Goal: Task Accomplishment & Management: Manage account settings

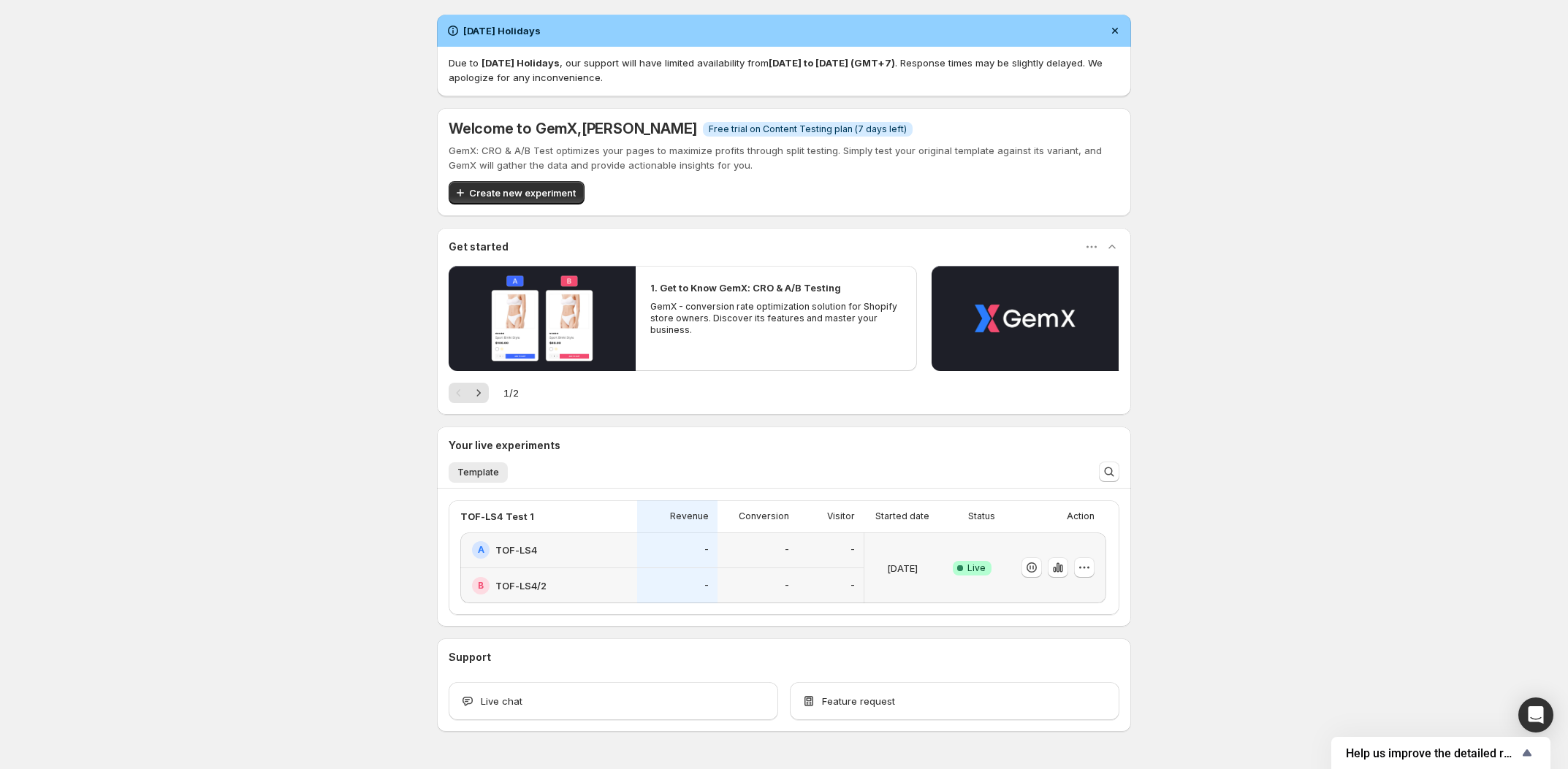
click at [281, 294] on div "[DATE] Holidays Due to [DATE] Holidays , our support will have limited availabi…" at bounding box center [784, 405] width 1568 height 811
click at [1065, 568] on icon "button" at bounding box center [1058, 567] width 15 height 15
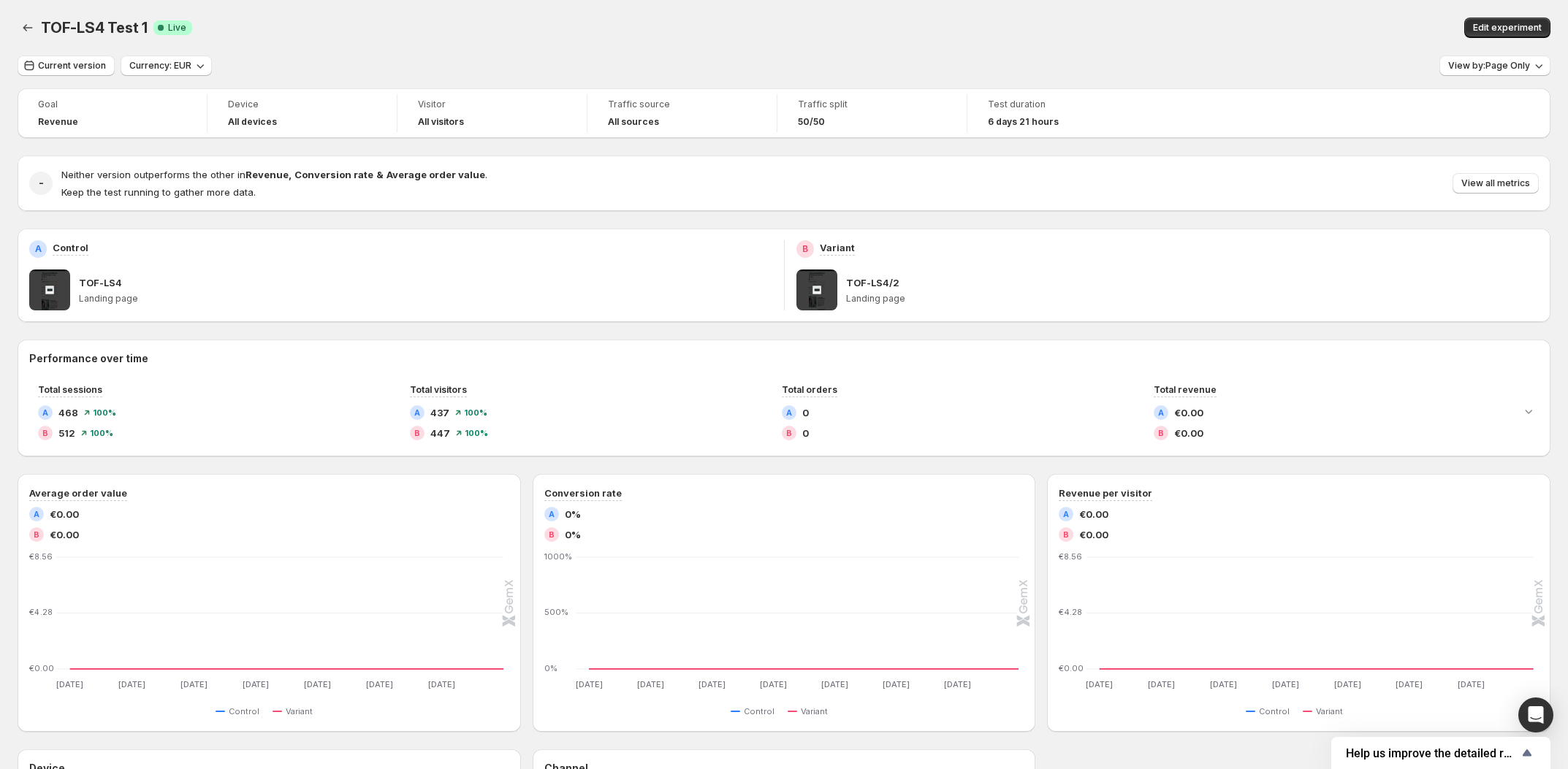
click at [1535, 172] on div "Neither version outperforms the other in Revenue , Conversion rate & Average or…" at bounding box center [800, 183] width 1477 height 32
click at [1523, 184] on span "View all metrics" at bounding box center [1494, 183] width 68 height 11
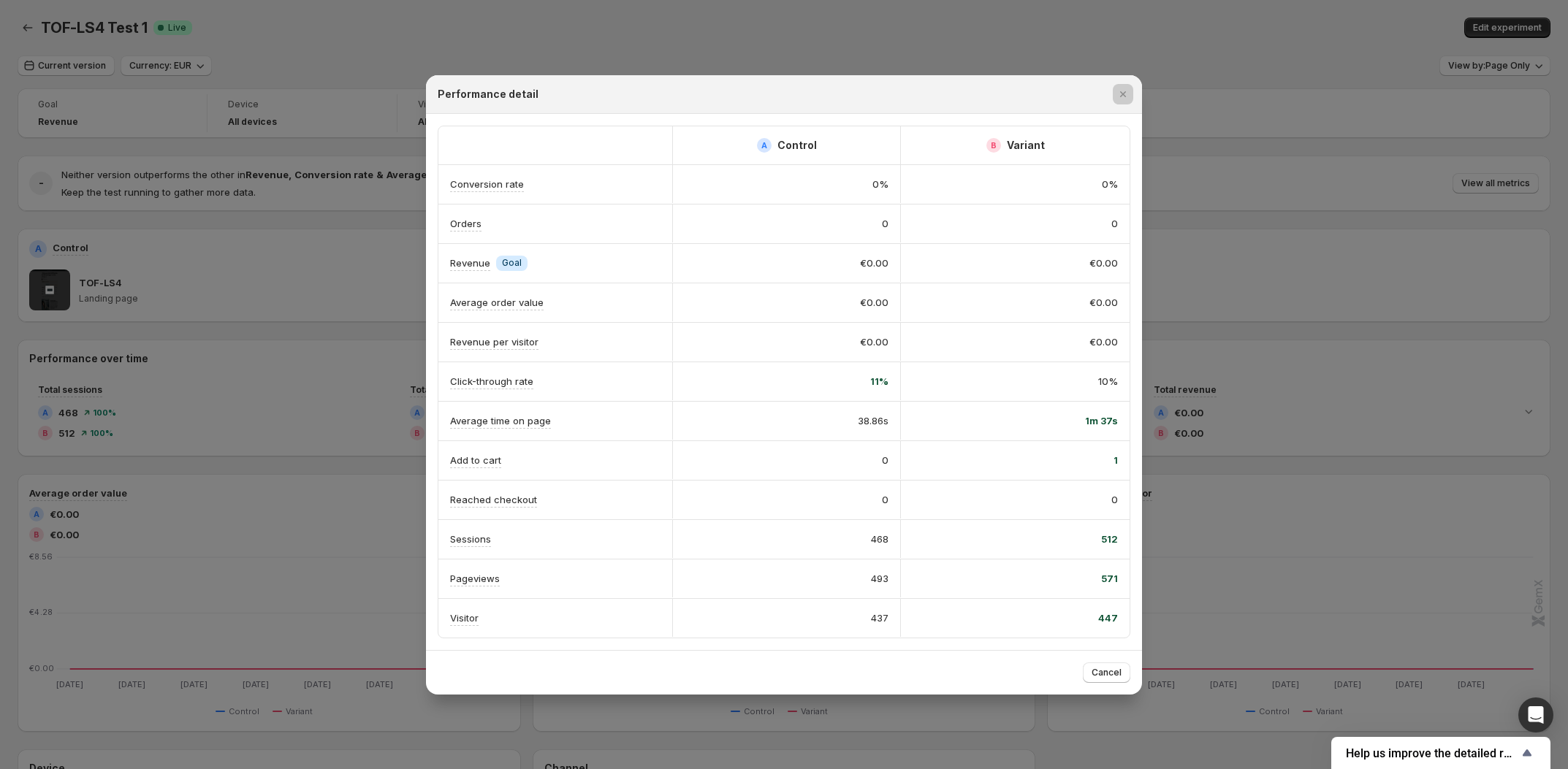
click at [392, 16] on div at bounding box center [784, 384] width 1568 height 769
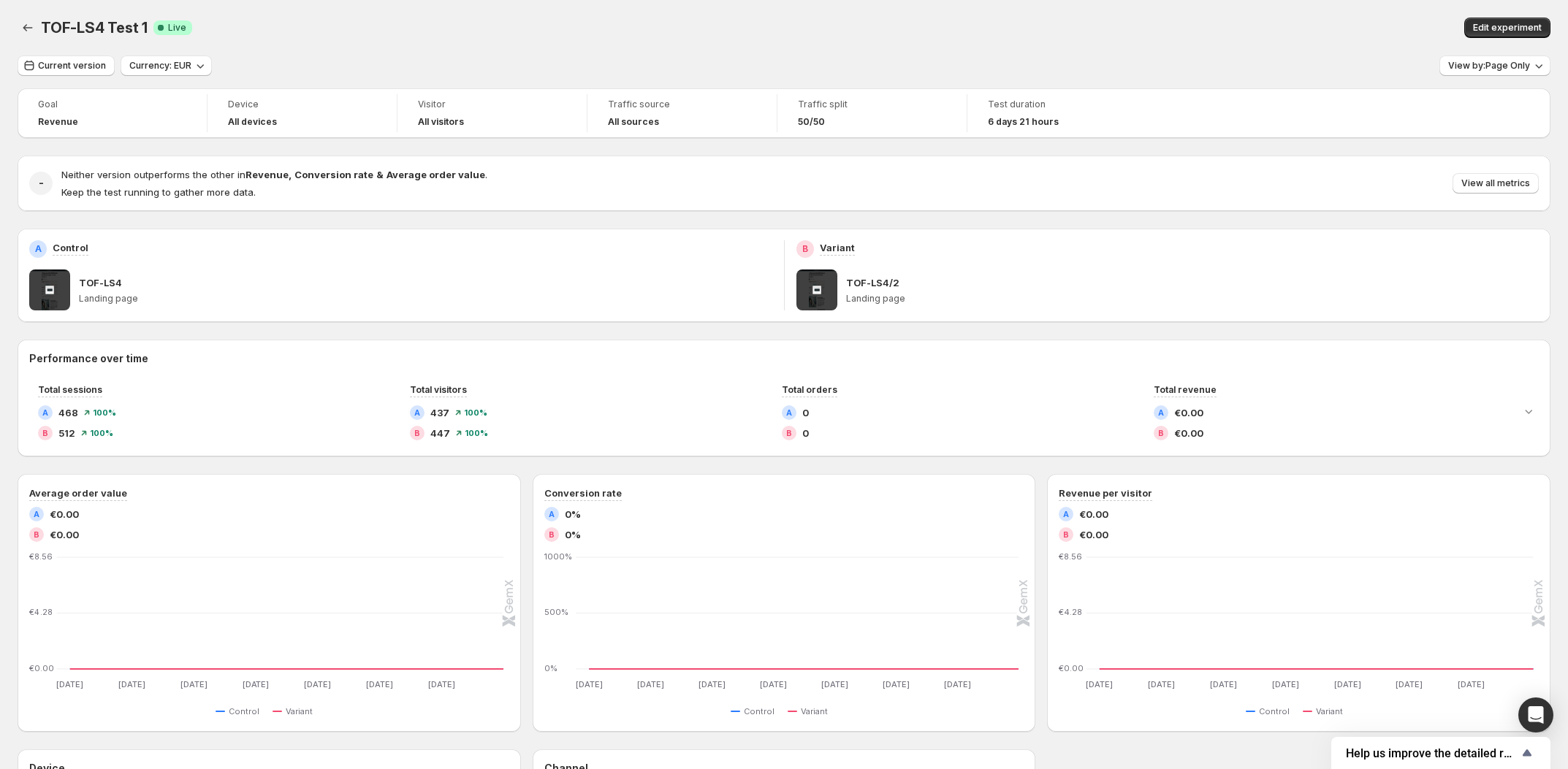
click at [279, 48] on div "TOF-LS4 Test 1. This page is ready TOF-LS4 Test 1 Success Complete Live Edit ex…" at bounding box center [783, 28] width 1532 height 55
click at [1484, 183] on span "View all metrics" at bounding box center [1494, 183] width 68 height 11
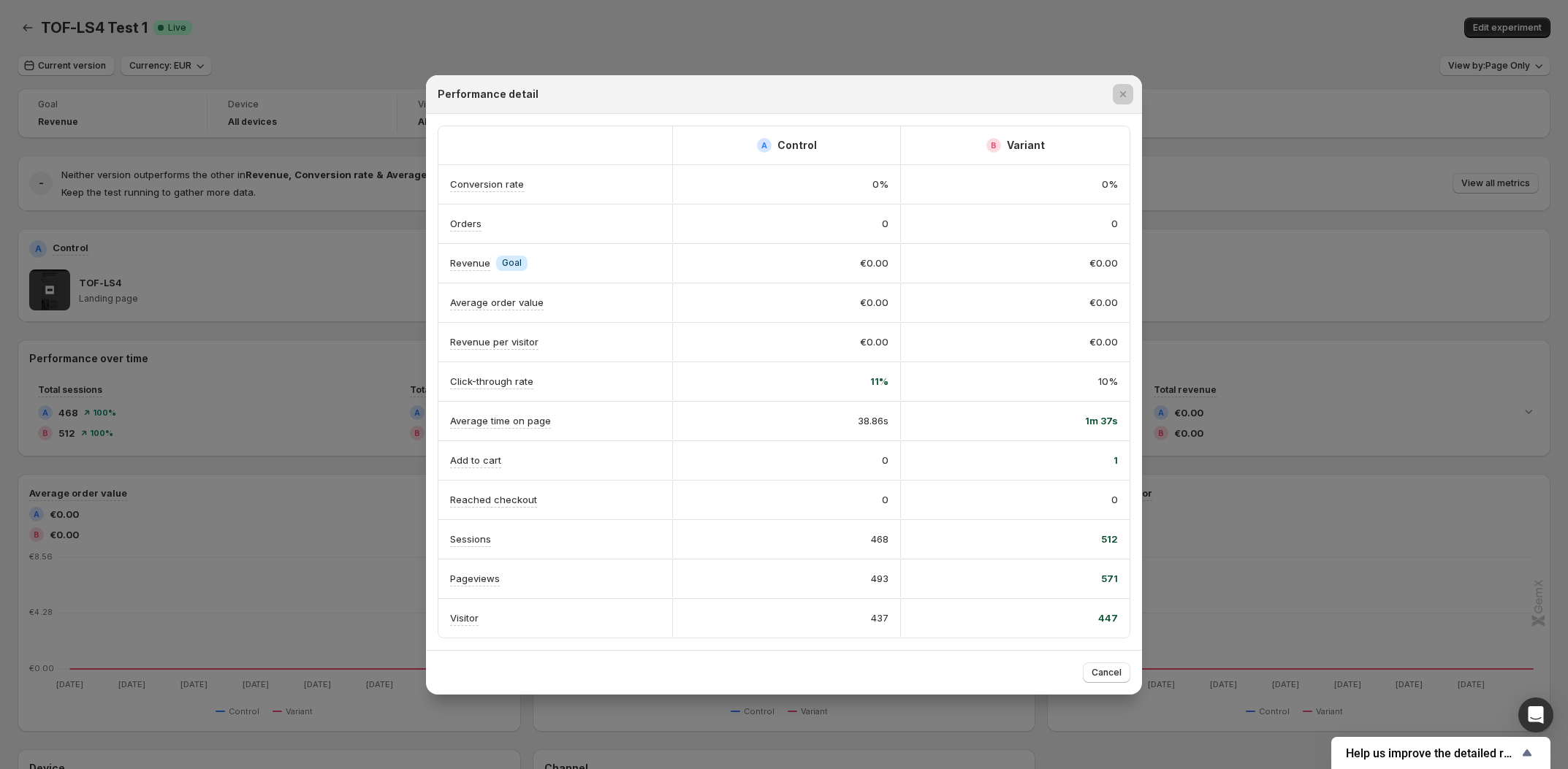
click at [341, 31] on div at bounding box center [784, 384] width 1568 height 769
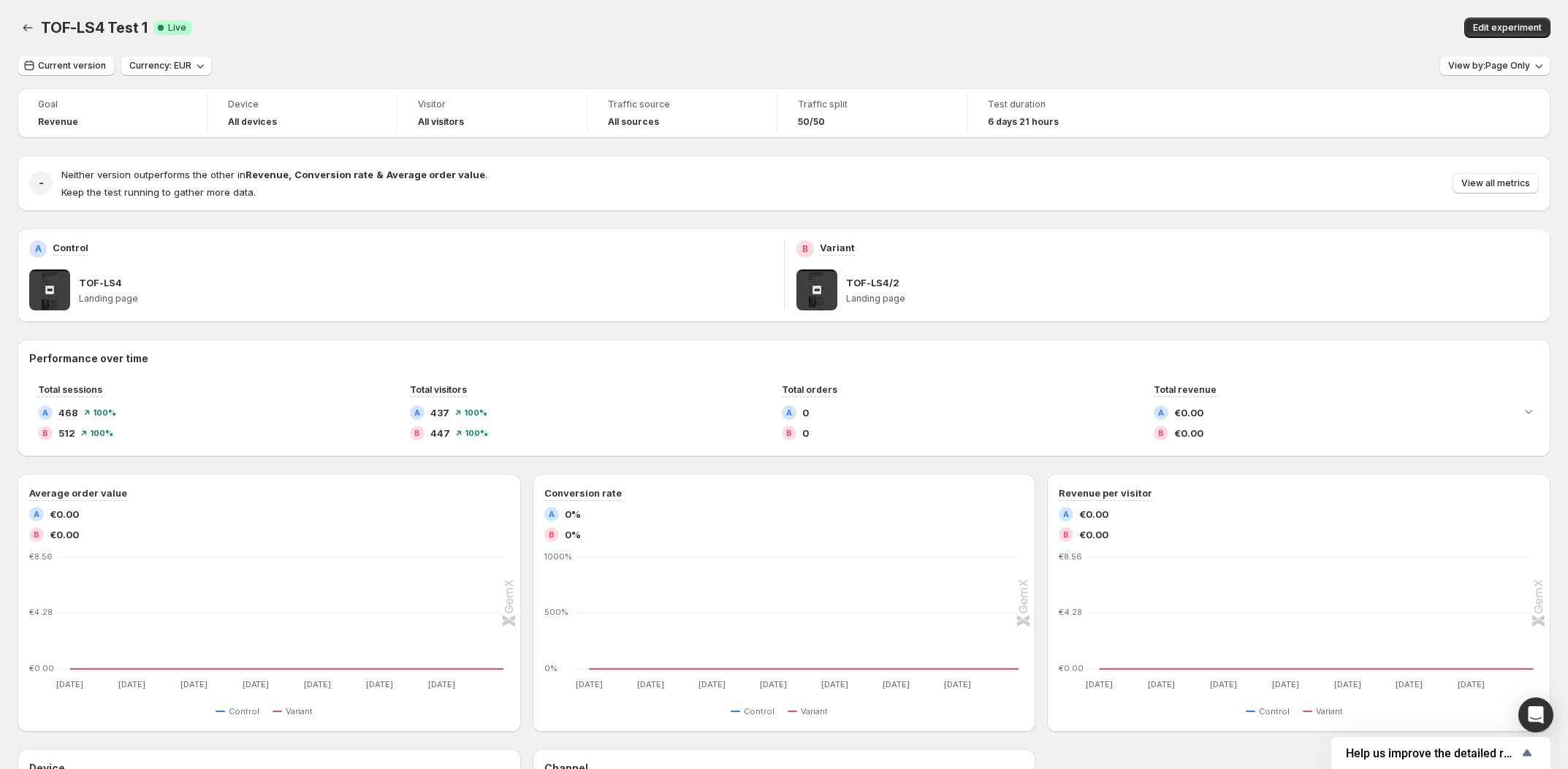
click at [1437, 46] on div "TOF-LS4 Test 1. This page is ready TOF-LS4 Test 1 Success Complete Live Edit ex…" at bounding box center [783, 28] width 1532 height 55
click at [1516, 31] on span "Edit experiment" at bounding box center [1506, 27] width 68 height 11
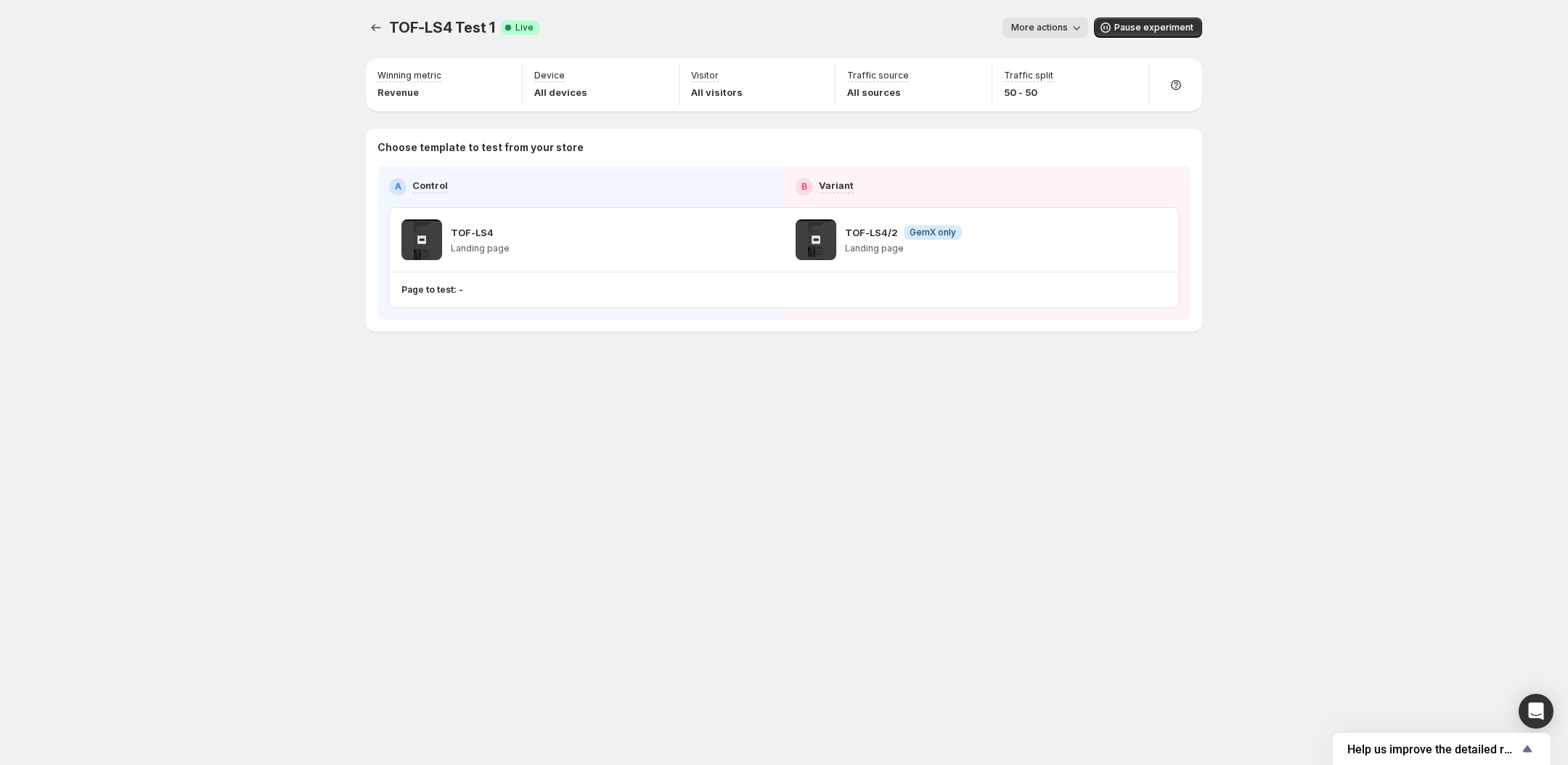
click at [1068, 29] on span "More actions" at bounding box center [1040, 27] width 57 height 11
click at [1050, 102] on span "End experiment" at bounding box center [1071, 106] width 71 height 11
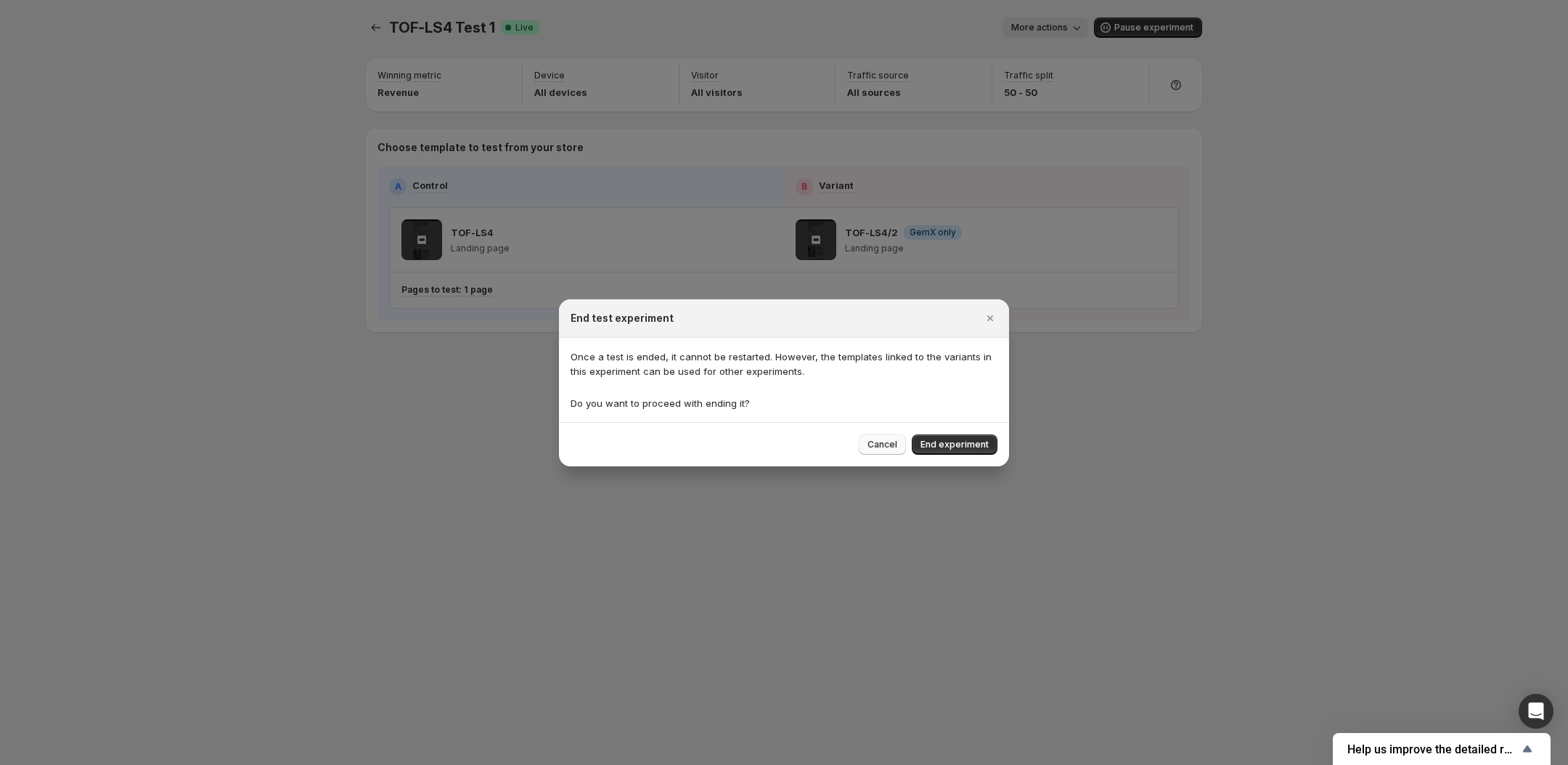
click at [878, 445] on span "Cancel" at bounding box center [883, 444] width 30 height 11
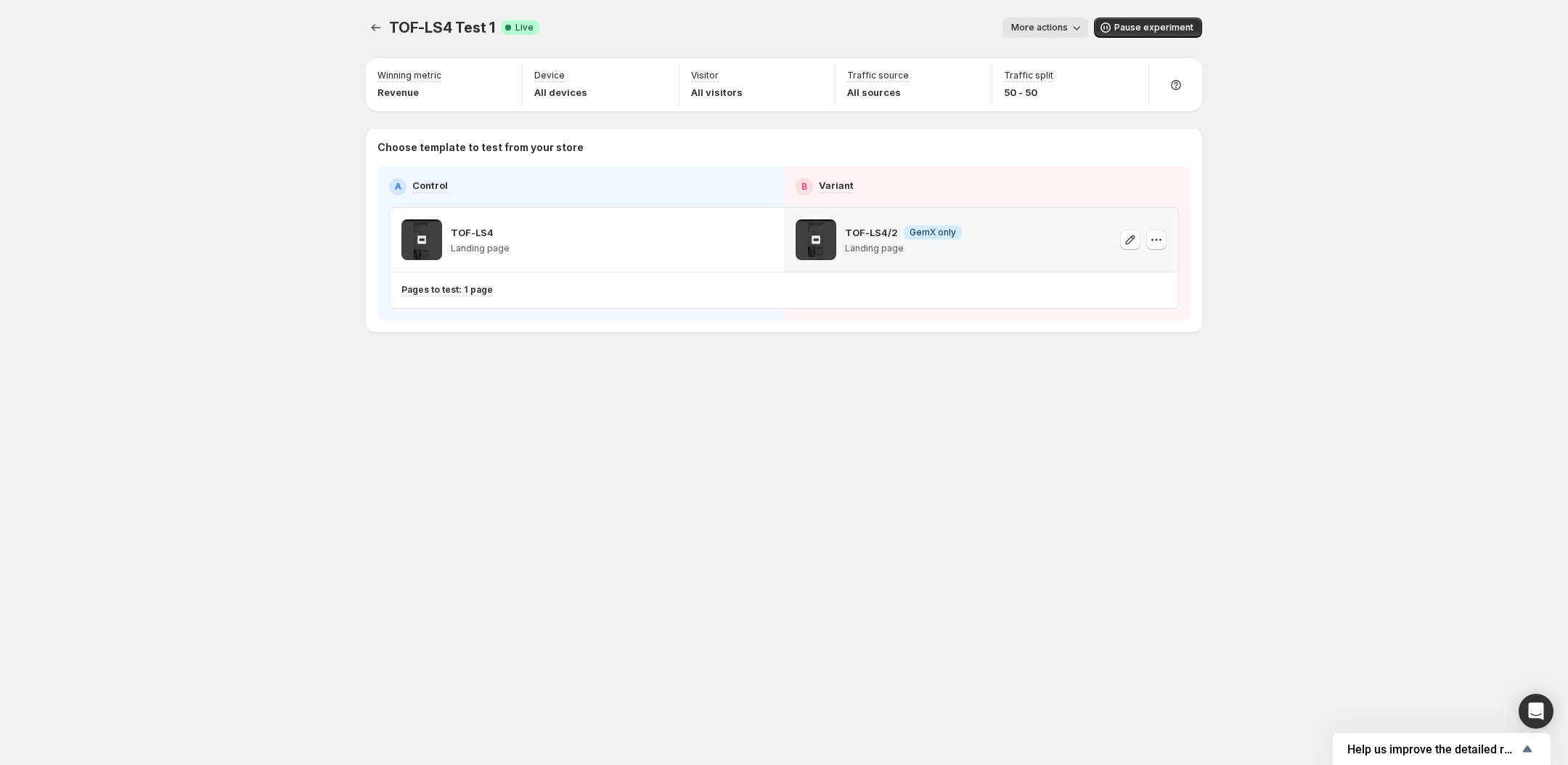
click at [1156, 239] on icon "button" at bounding box center [1156, 239] width 15 height 15
click at [889, 386] on div "TOF-LS4 Test 1. This page is ready TOF-LS4 Test 1 Success Complete Live More ac…" at bounding box center [784, 205] width 871 height 410
click at [894, 248] on p "Landing page" at bounding box center [904, 248] width 117 height 11
click at [871, 231] on p "TOF-LS4/2" at bounding box center [872, 232] width 53 height 15
click at [669, 416] on div "TOF-LS4 Test 1. This page is ready TOF-LS4 Test 1 Success Complete Live More ac…" at bounding box center [784, 382] width 871 height 765
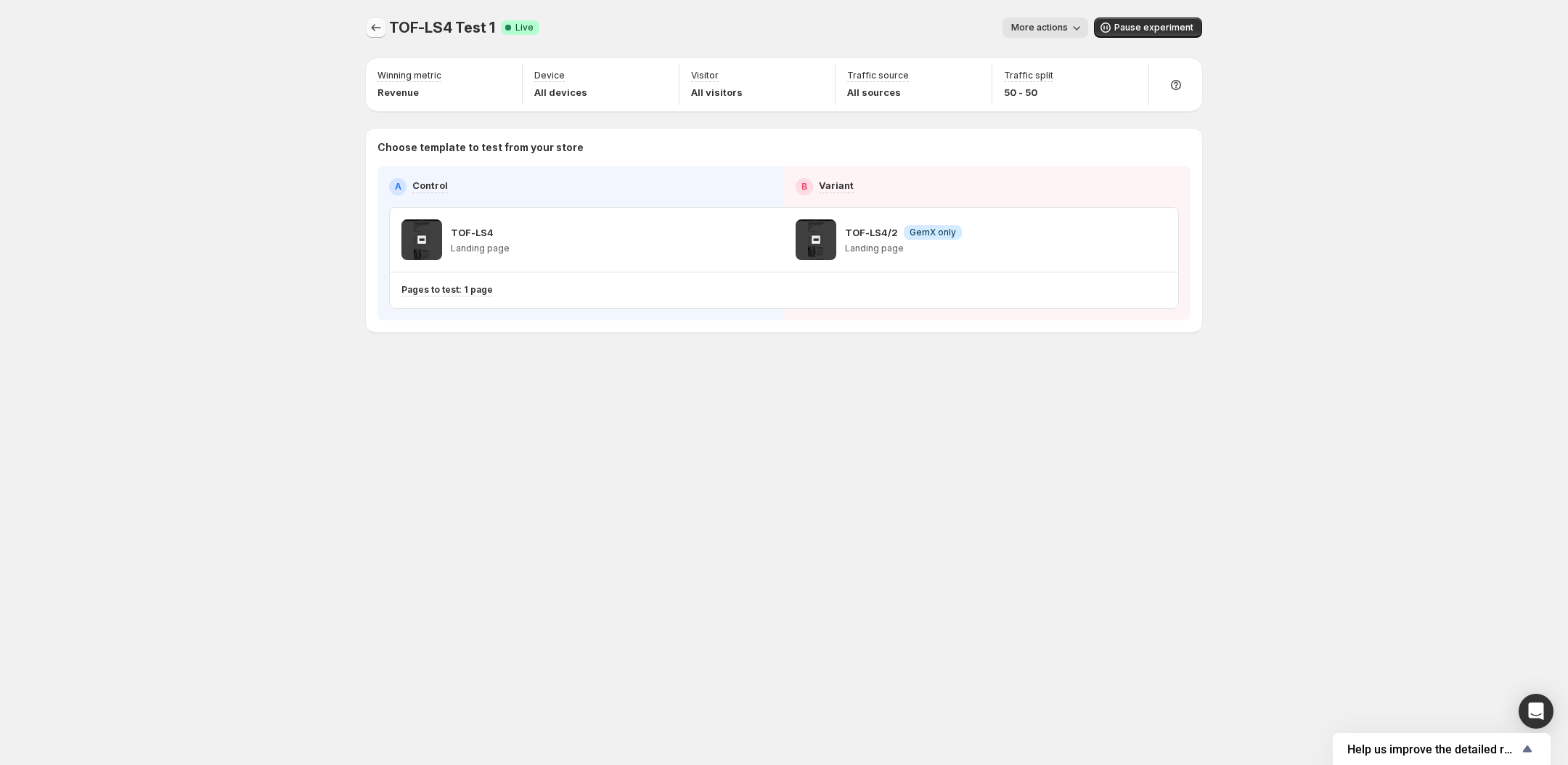
click at [369, 25] on icon "Experiments" at bounding box center [375, 28] width 15 height 15
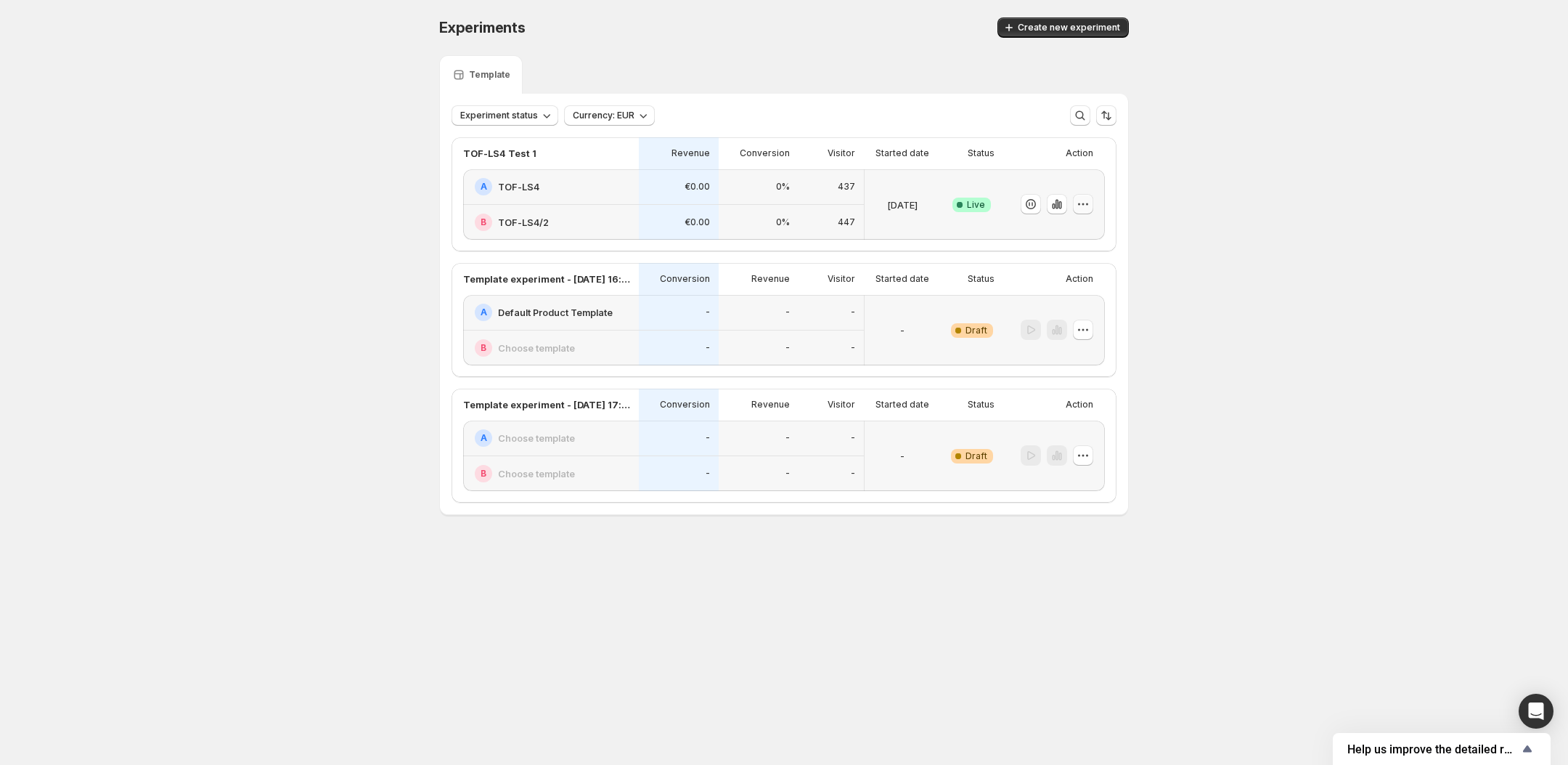
click at [1087, 202] on icon "button" at bounding box center [1083, 204] width 15 height 15
click at [1085, 206] on icon "button" at bounding box center [1083, 204] width 15 height 15
click at [1081, 202] on icon "button" at bounding box center [1083, 204] width 15 height 15
click at [1064, 283] on span "End experiment" at bounding box center [1057, 283] width 71 height 11
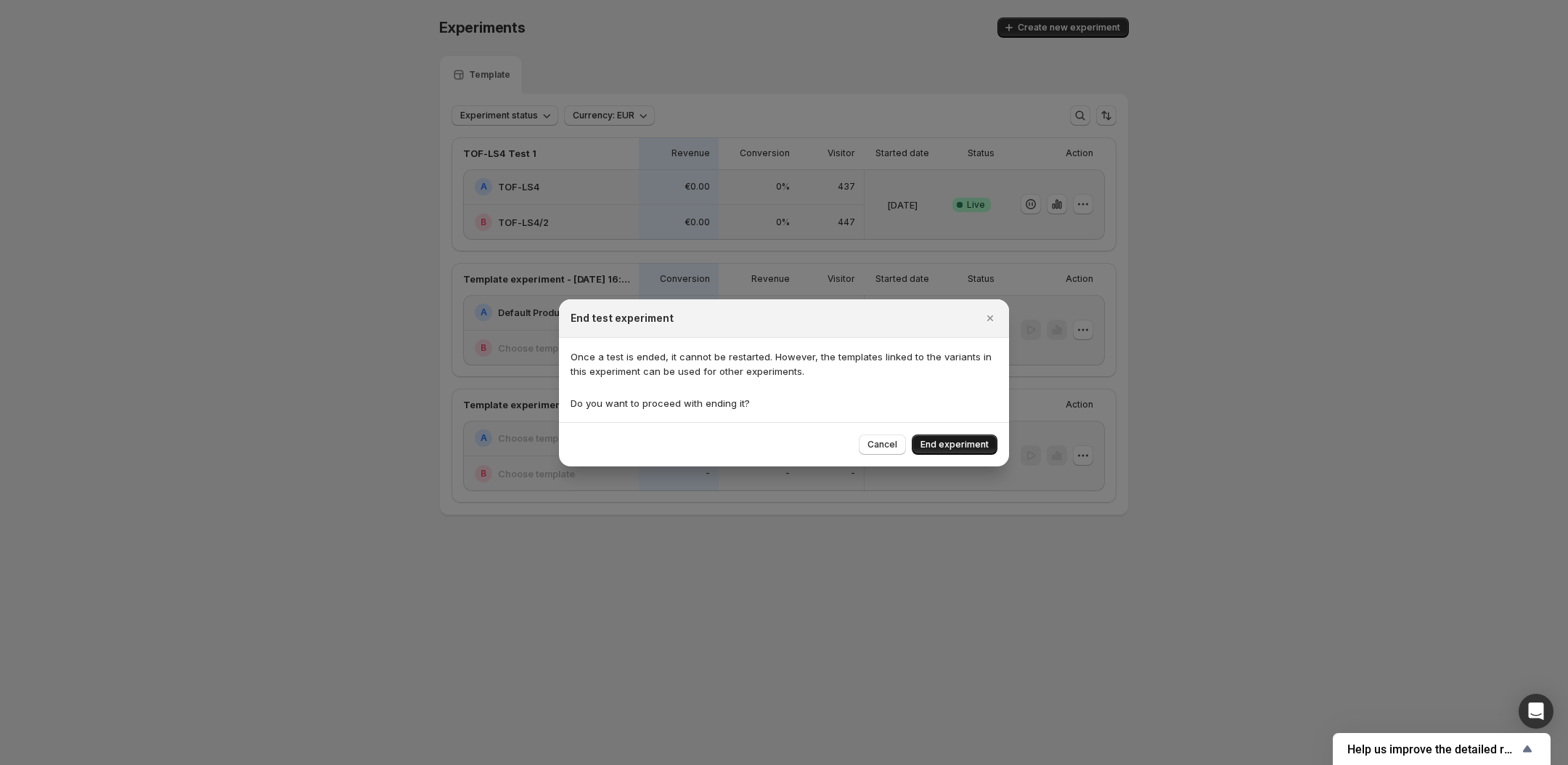
click at [946, 446] on span "End experiment" at bounding box center [954, 444] width 68 height 11
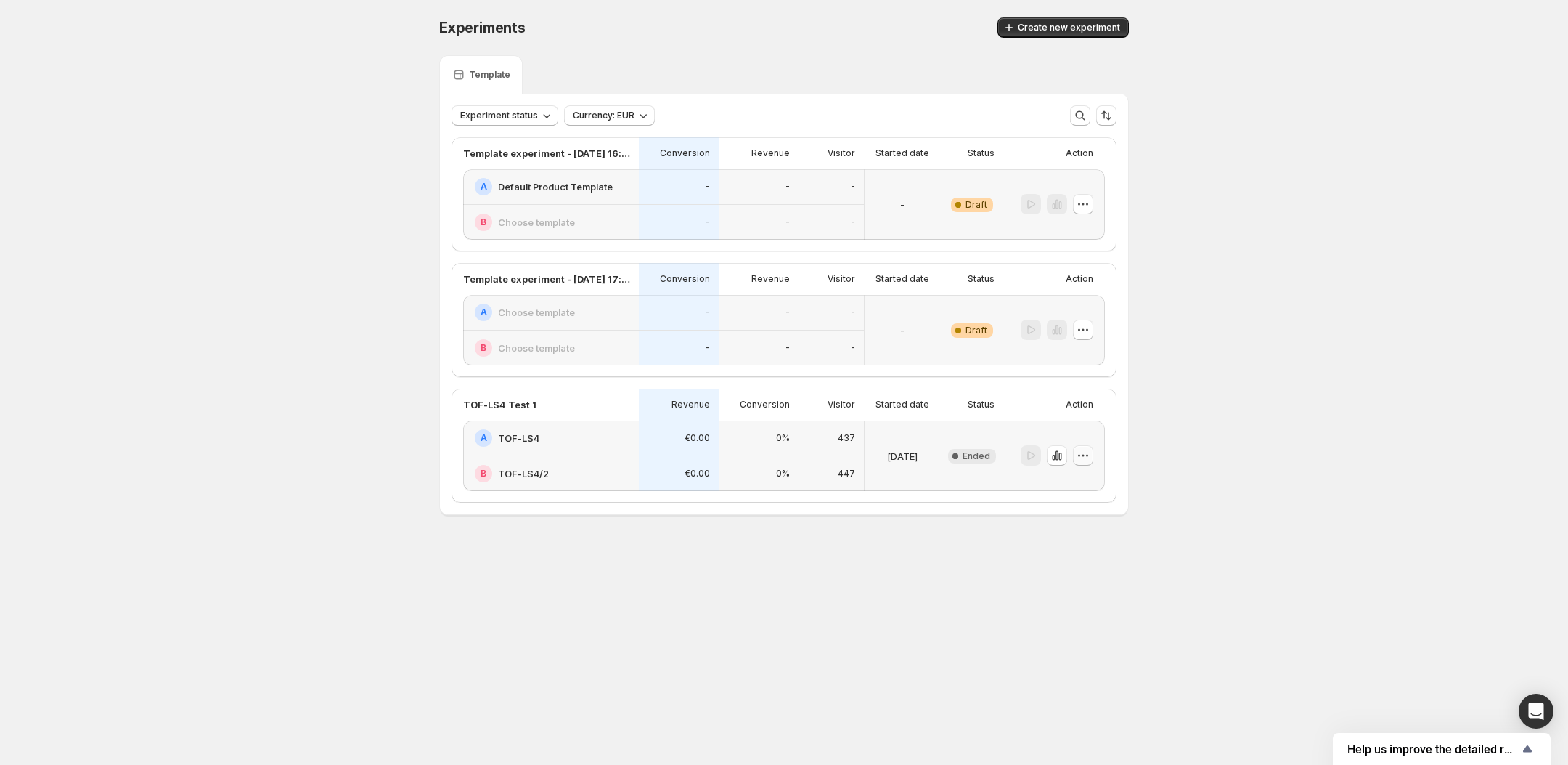
click at [1081, 463] on icon "button" at bounding box center [1083, 455] width 15 height 15
click at [1206, 474] on div "Experiments. This page is ready Experiments Create new experiment Template Expe…" at bounding box center [784, 296] width 1568 height 594
drag, startPoint x: 350, startPoint y: 174, endPoint x: 421, endPoint y: 201, distance: 76.0
click at [357, 176] on div "Experiments. This page is ready Experiments Create new experiment Template Expe…" at bounding box center [784, 296] width 1568 height 594
click at [1032, 466] on div at bounding box center [1032, 456] width 21 height 21
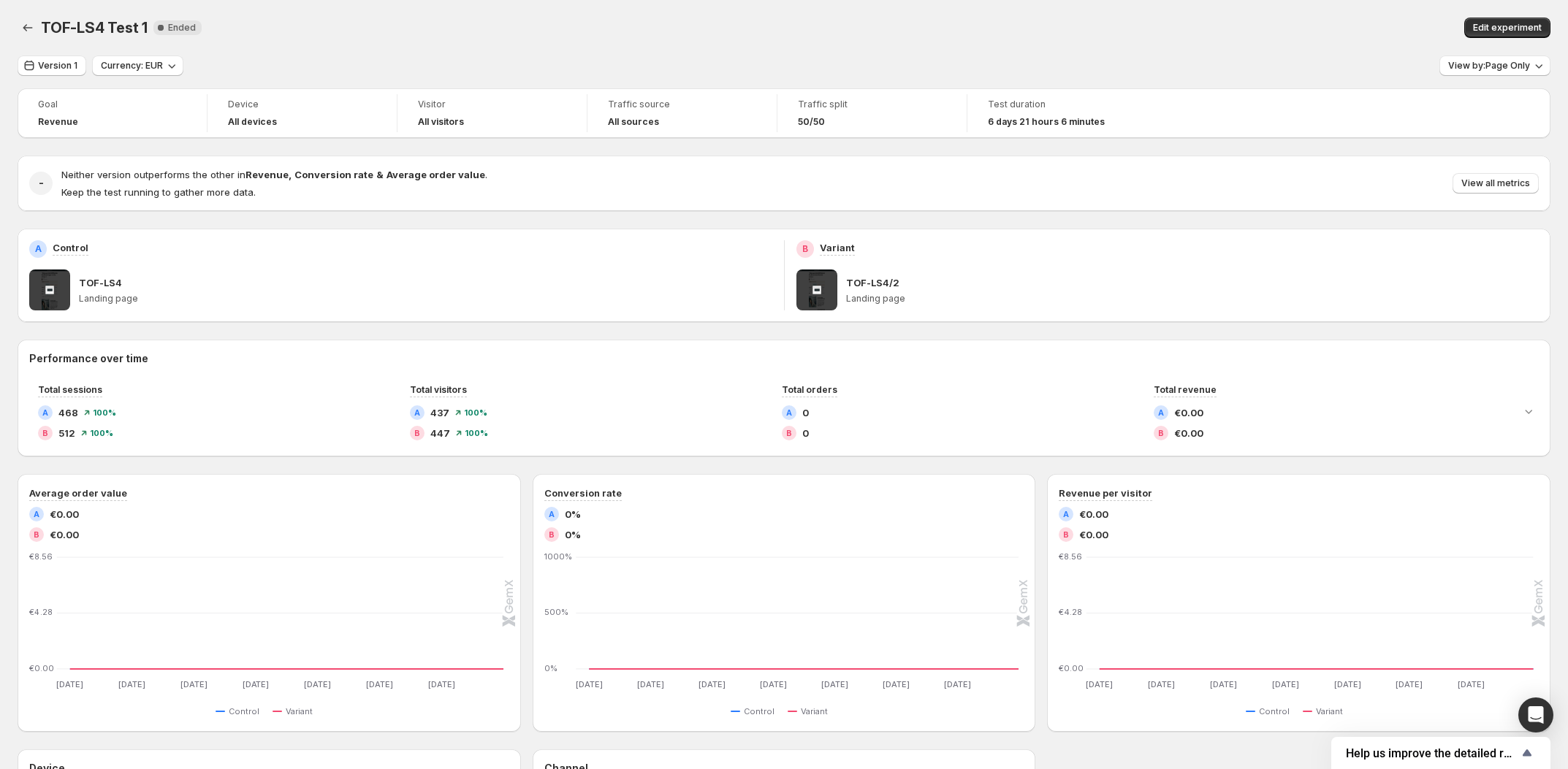
click at [871, 284] on p "TOF-LS4/2" at bounding box center [872, 282] width 54 height 15
click at [1503, 28] on span "Edit experiment" at bounding box center [1506, 27] width 68 height 11
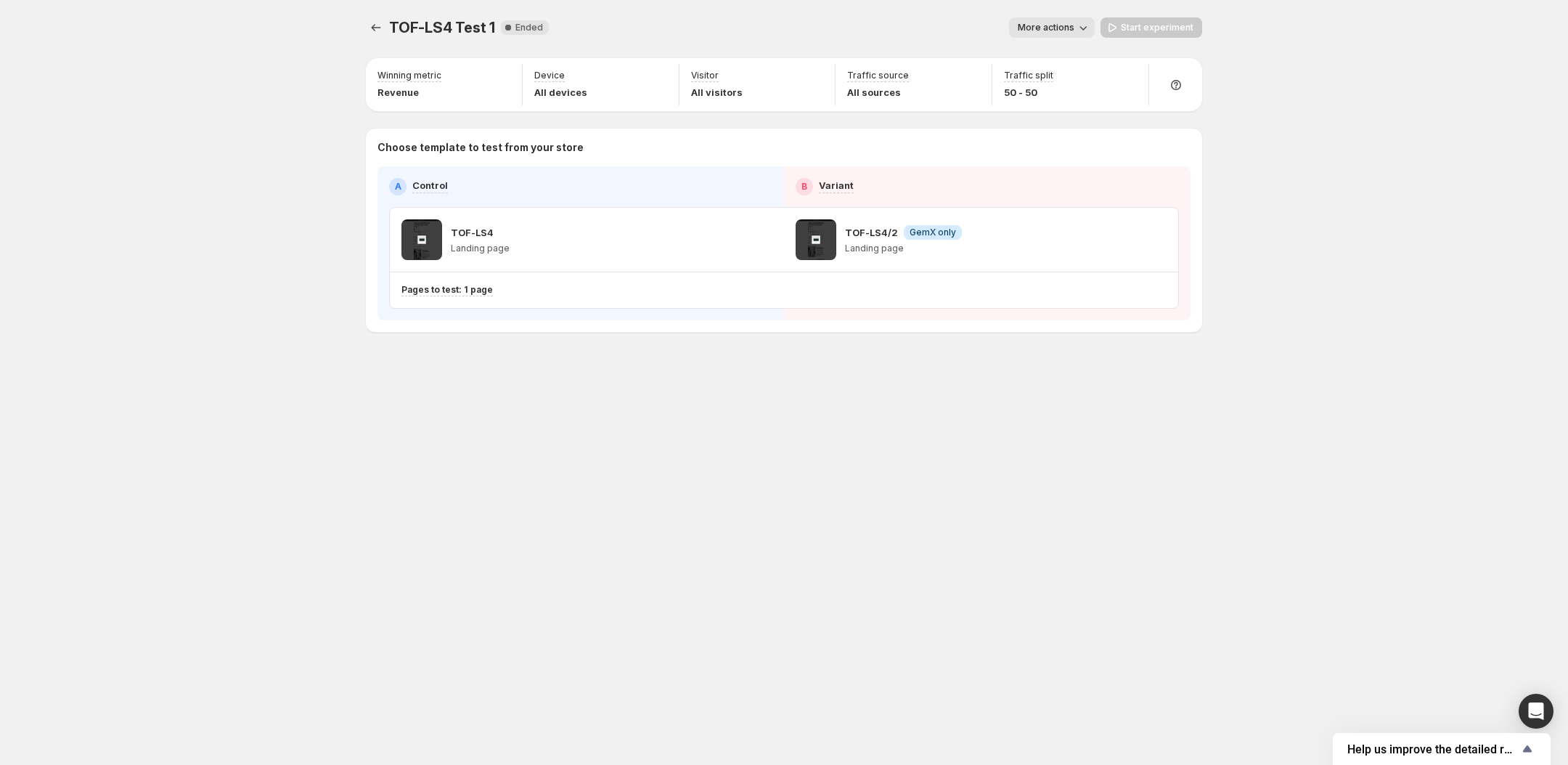
click at [877, 233] on p "TOF-LS4/2" at bounding box center [872, 232] width 53 height 15
click at [872, 258] on div "TOF-LS4/2 Info GemX only Landing page" at bounding box center [904, 239] width 117 height 40
click at [939, 238] on span "GemX only" at bounding box center [933, 232] width 46 height 11
click at [832, 234] on span at bounding box center [815, 239] width 40 height 40
click at [815, 241] on span at bounding box center [815, 239] width 40 height 40
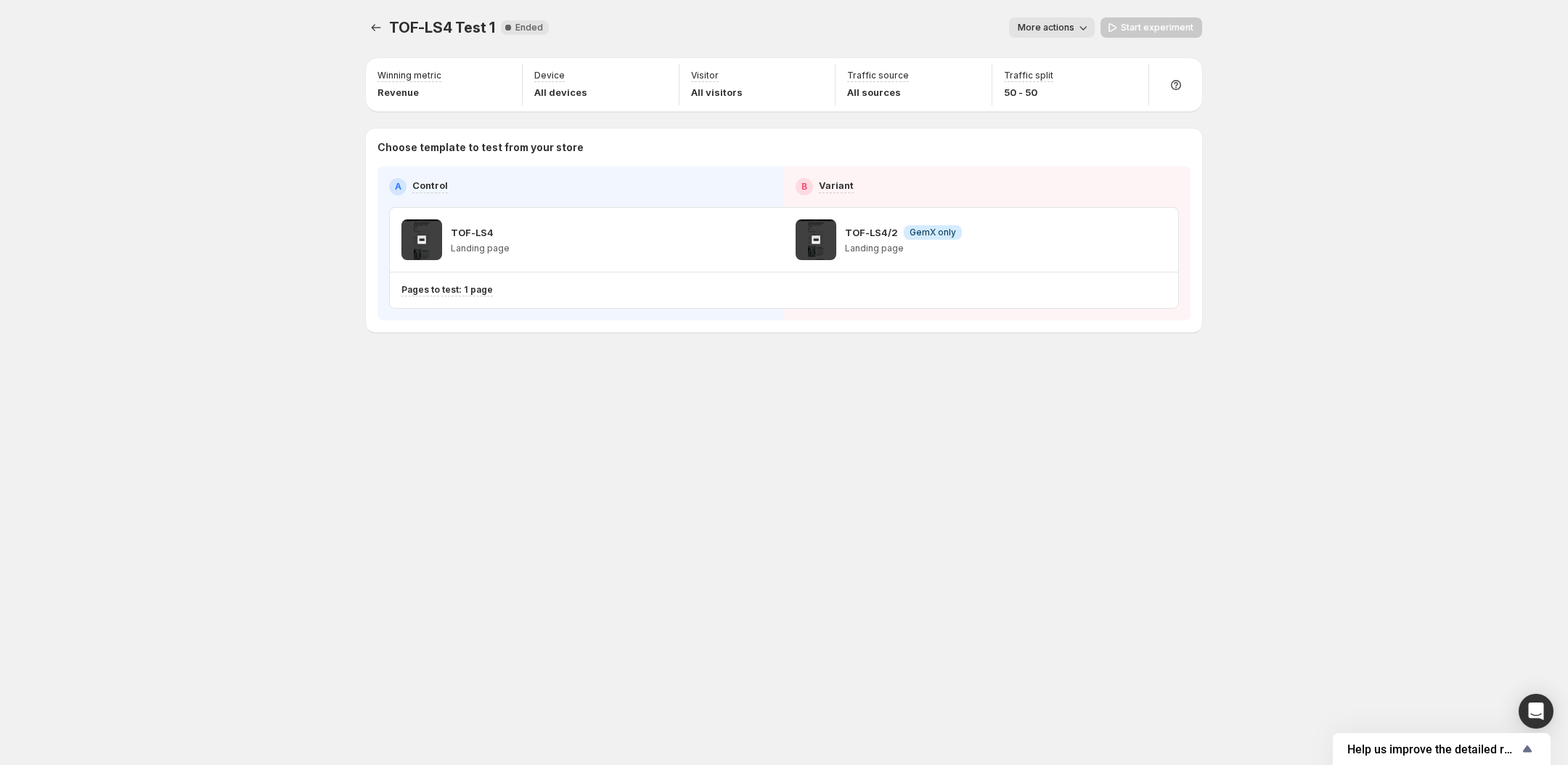
click at [874, 226] on p "TOF-LS4/2" at bounding box center [872, 232] width 53 height 15
click at [939, 240] on div "TOF-LS4/2 Info GemX only Landing page" at bounding box center [904, 239] width 117 height 40
click at [928, 233] on span "GemX only" at bounding box center [933, 232] width 46 height 11
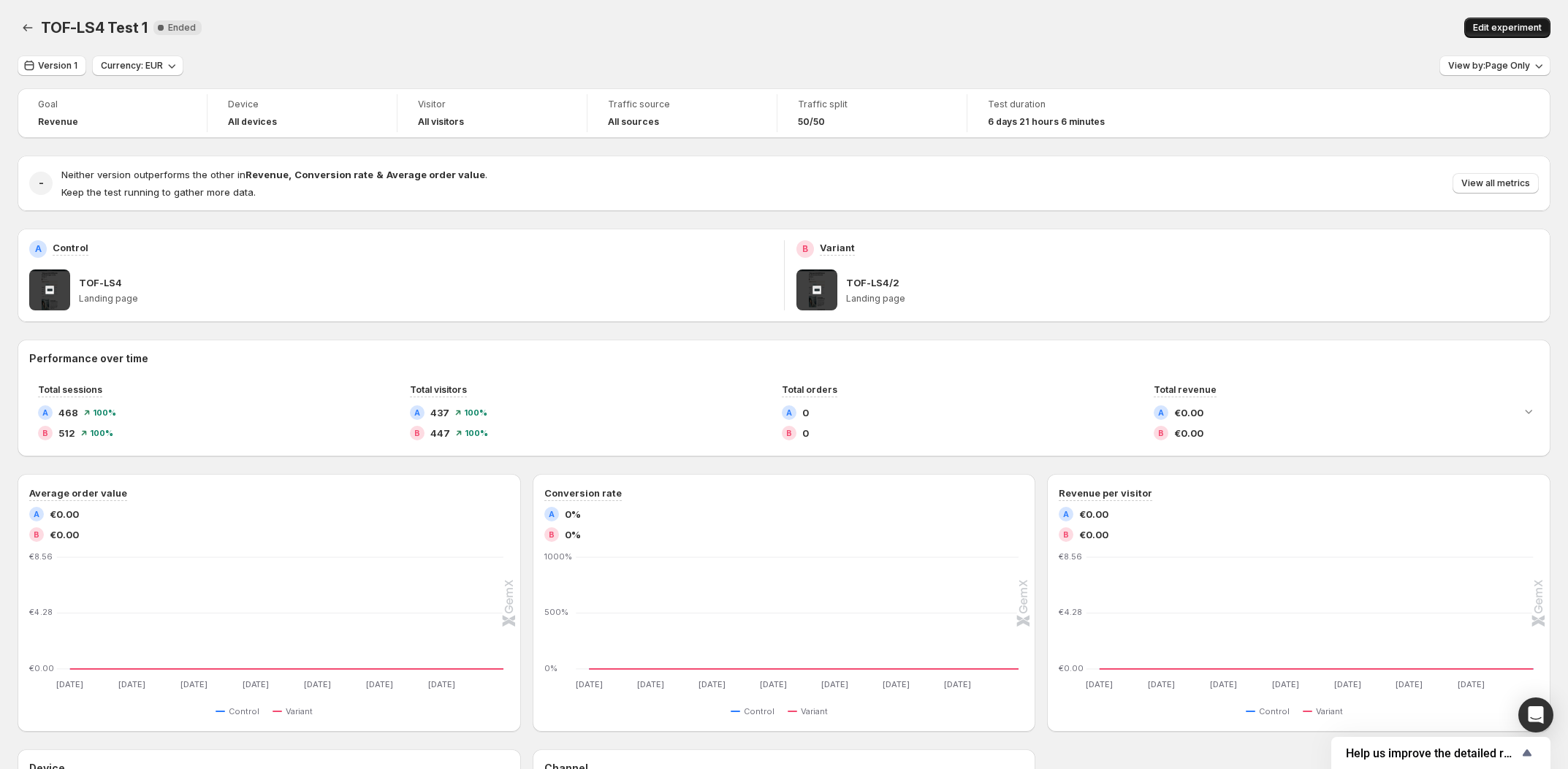
click at [1512, 22] on span "Edit experiment" at bounding box center [1506, 27] width 68 height 11
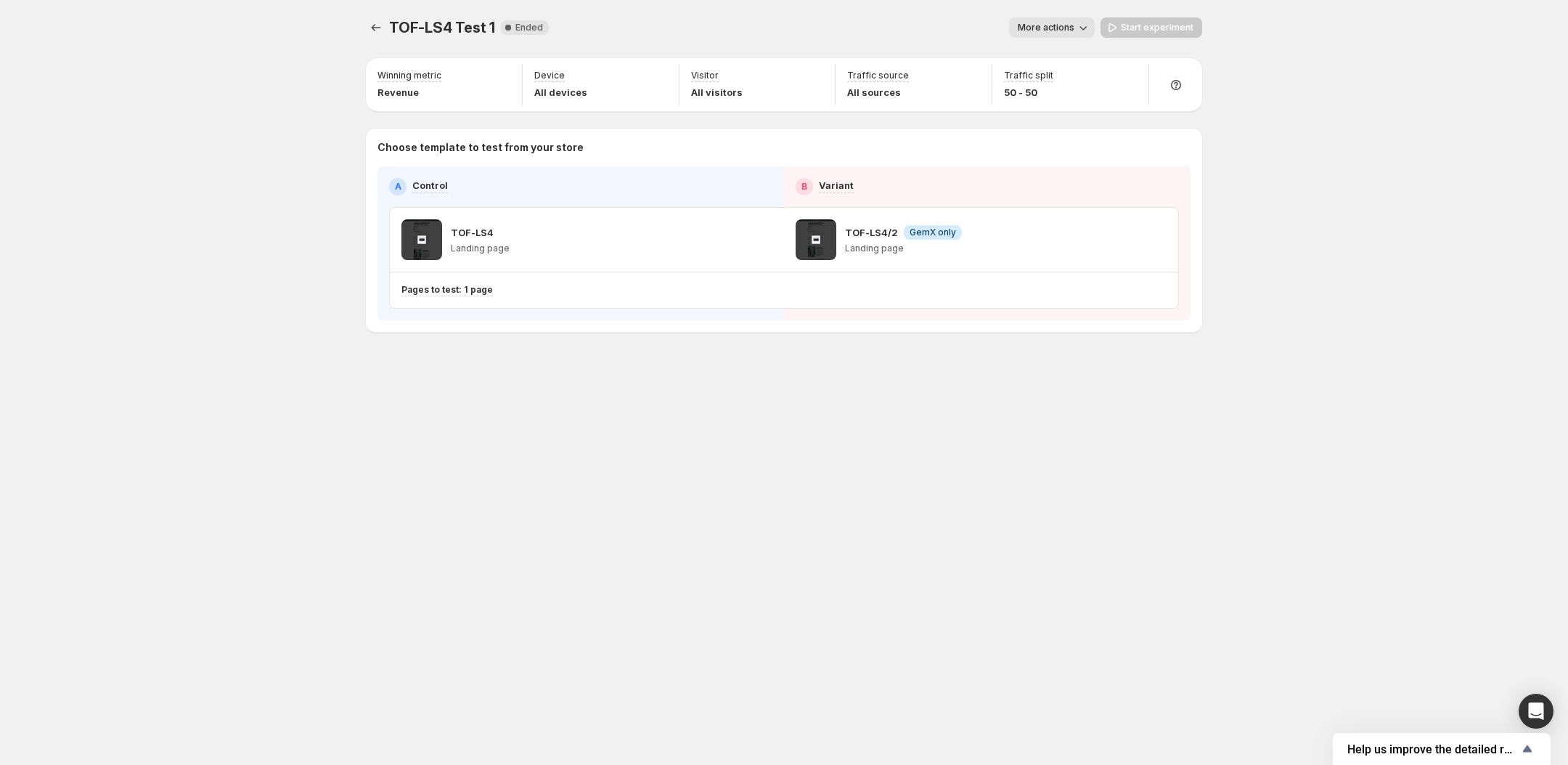
click at [1157, 23] on div "Start experiment" at bounding box center [1151, 28] width 102 height 21
click at [1081, 30] on icon "button" at bounding box center [1083, 28] width 15 height 15
click at [1325, 93] on div "TOF-LS4 Test 1. This page is ready TOF-LS4 Test 1 New Complete Ended More actio…" at bounding box center [784, 382] width 1568 height 765
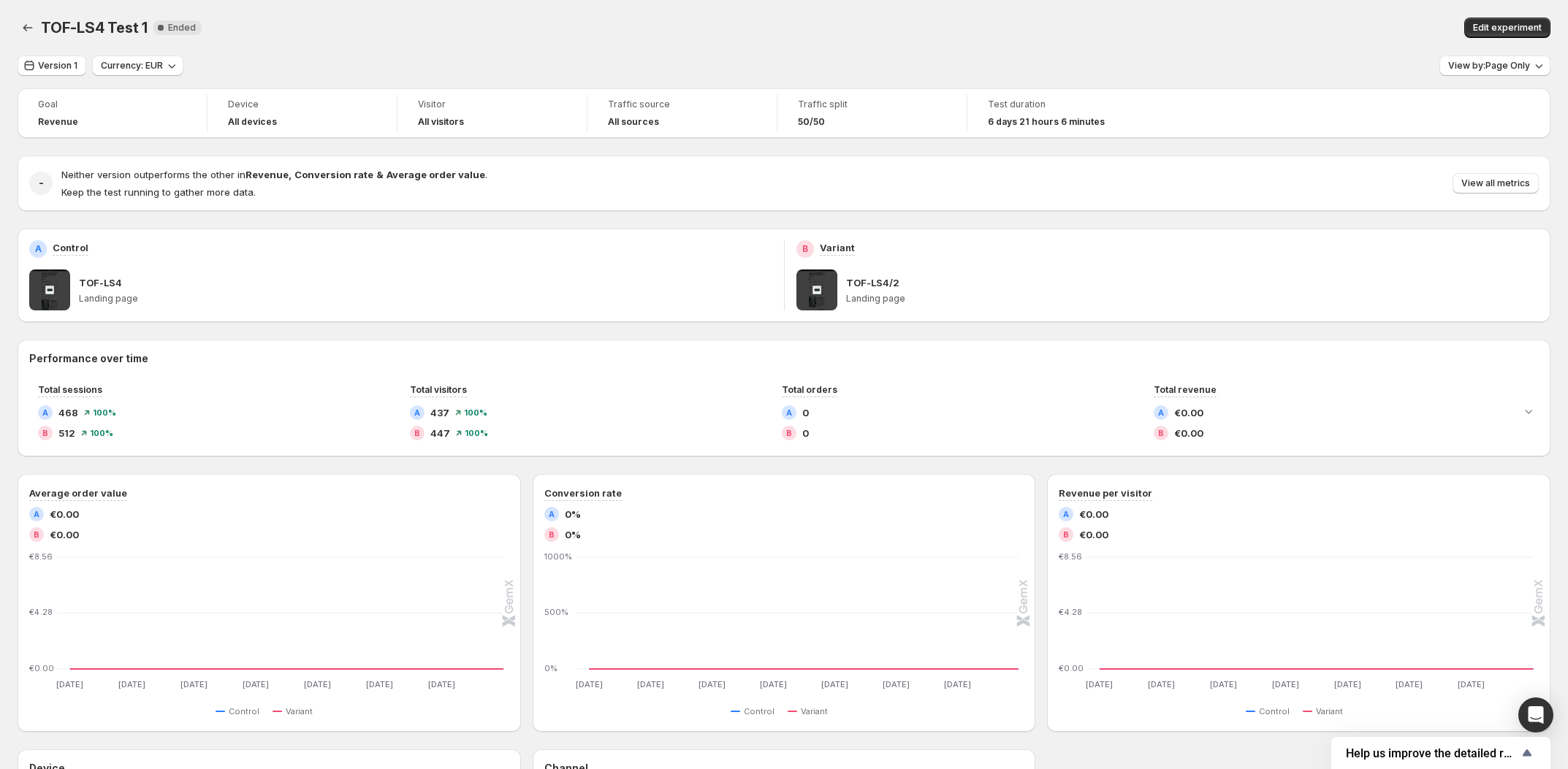
scroll to position [346, 0]
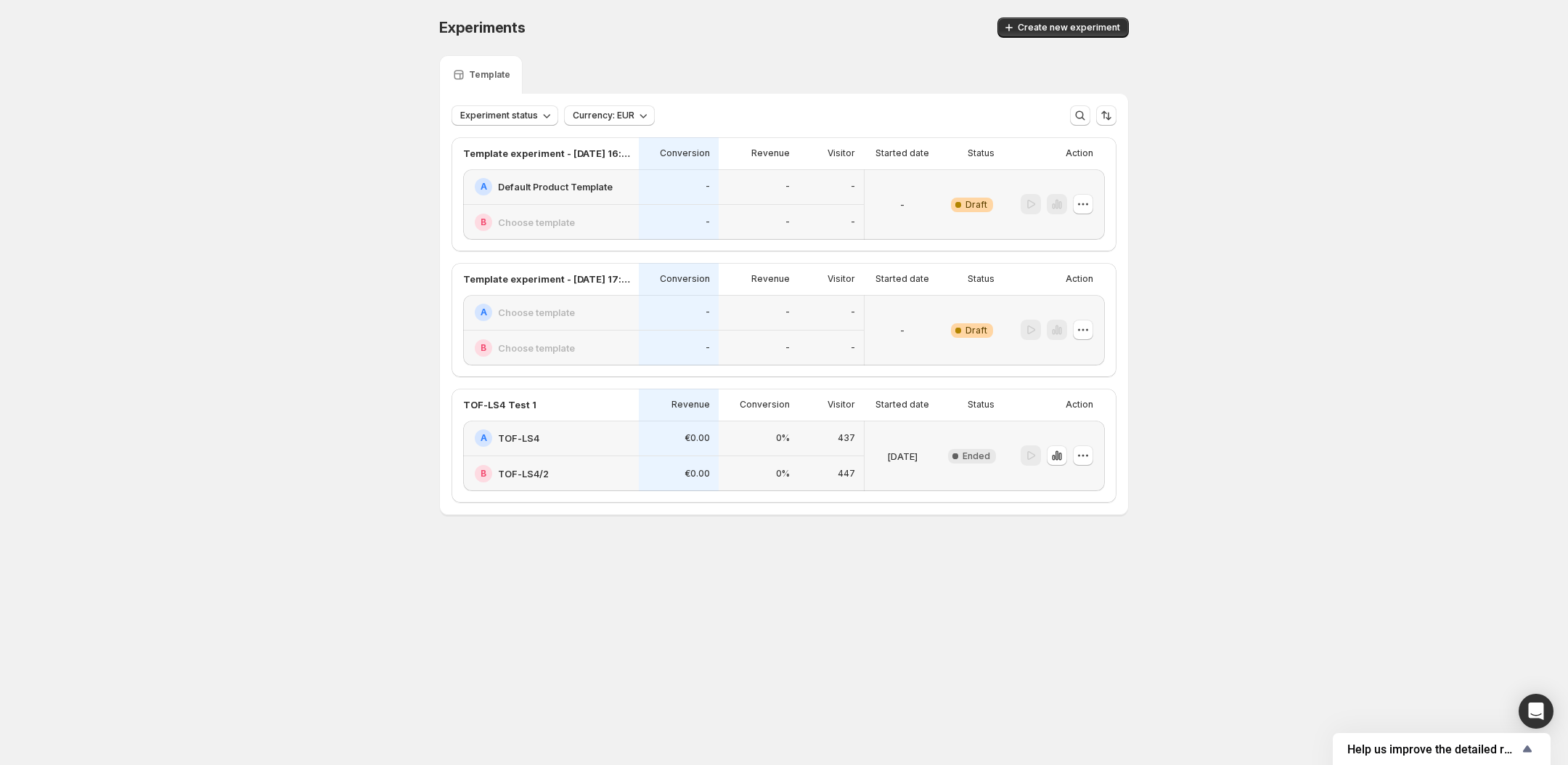
click at [353, 322] on div "Experiments. This page is ready Experiments Create new experiment Template Expe…" at bounding box center [784, 296] width 1568 height 594
click at [1087, 463] on icon "button" at bounding box center [1083, 455] width 15 height 15
click at [1091, 513] on span "Edit" at bounding box center [1094, 513] width 71 height 15
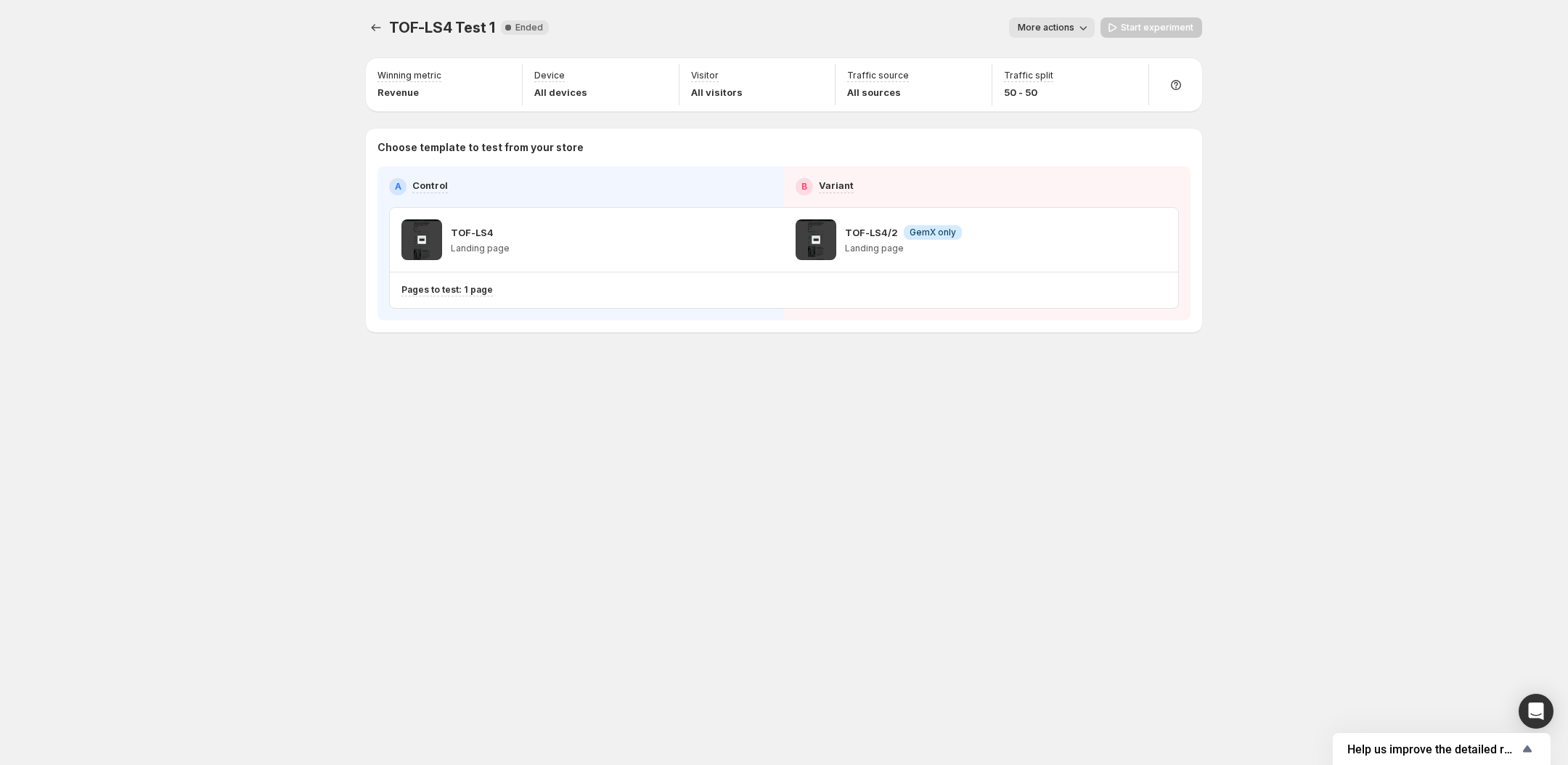
click at [853, 244] on p "Landing page" at bounding box center [904, 248] width 117 height 11
click at [864, 228] on p "TOF-LS4/2" at bounding box center [872, 232] width 53 height 15
click at [822, 232] on span at bounding box center [815, 239] width 40 height 40
click at [818, 234] on span at bounding box center [815, 239] width 40 height 40
click at [817, 234] on span at bounding box center [815, 239] width 40 height 40
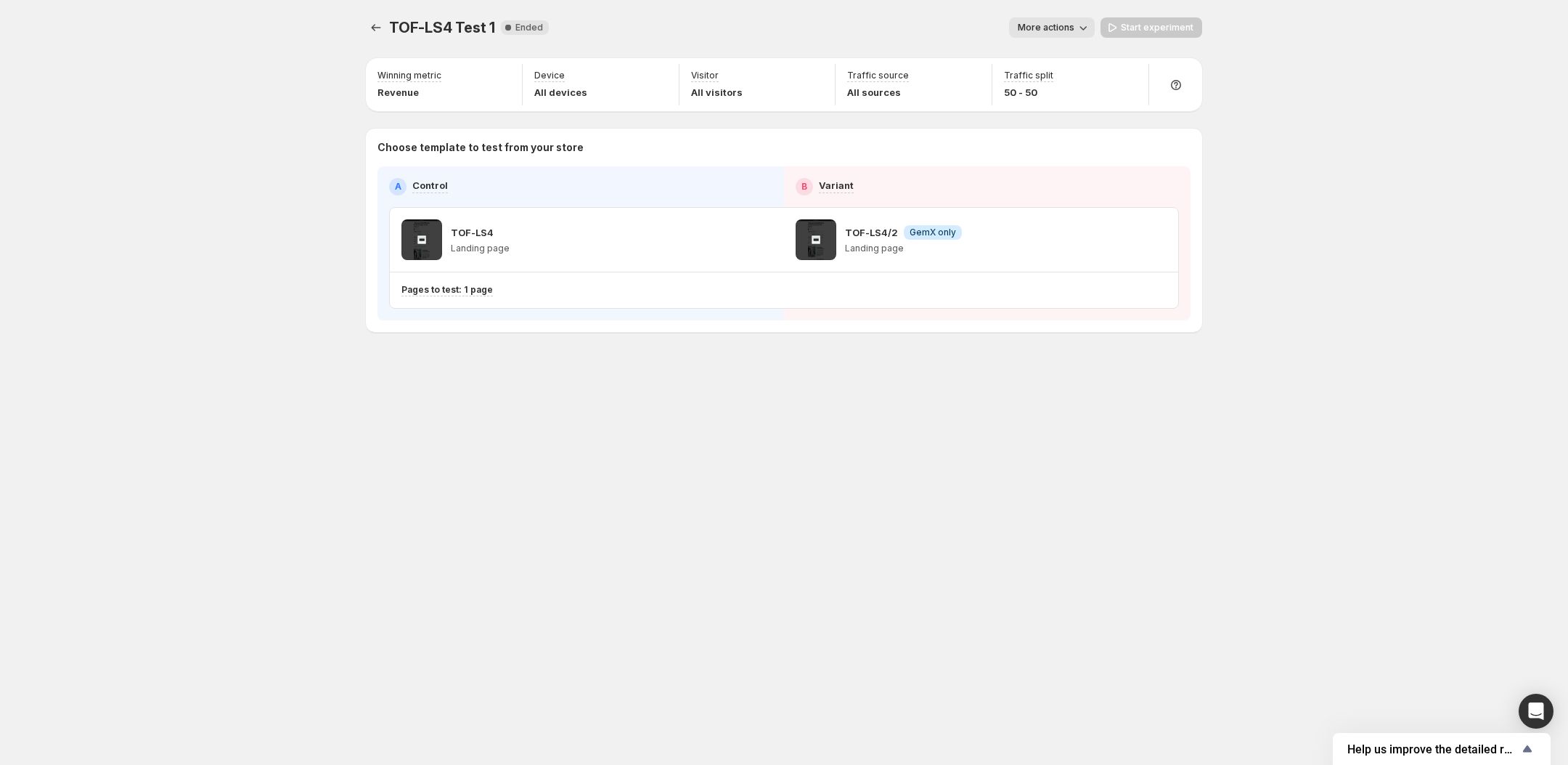
click at [970, 229] on div "TOF-LS4/2 Info GemX only Landing page" at bounding box center [981, 239] width 371 height 40
click at [893, 246] on p "Landing page" at bounding box center [904, 248] width 117 height 11
drag, startPoint x: 869, startPoint y: 227, endPoint x: 867, endPoint y: 208, distance: 19.1
click at [869, 215] on div "TOF-LS4/2 Info GemX only Landing page" at bounding box center [982, 239] width 394 height 64
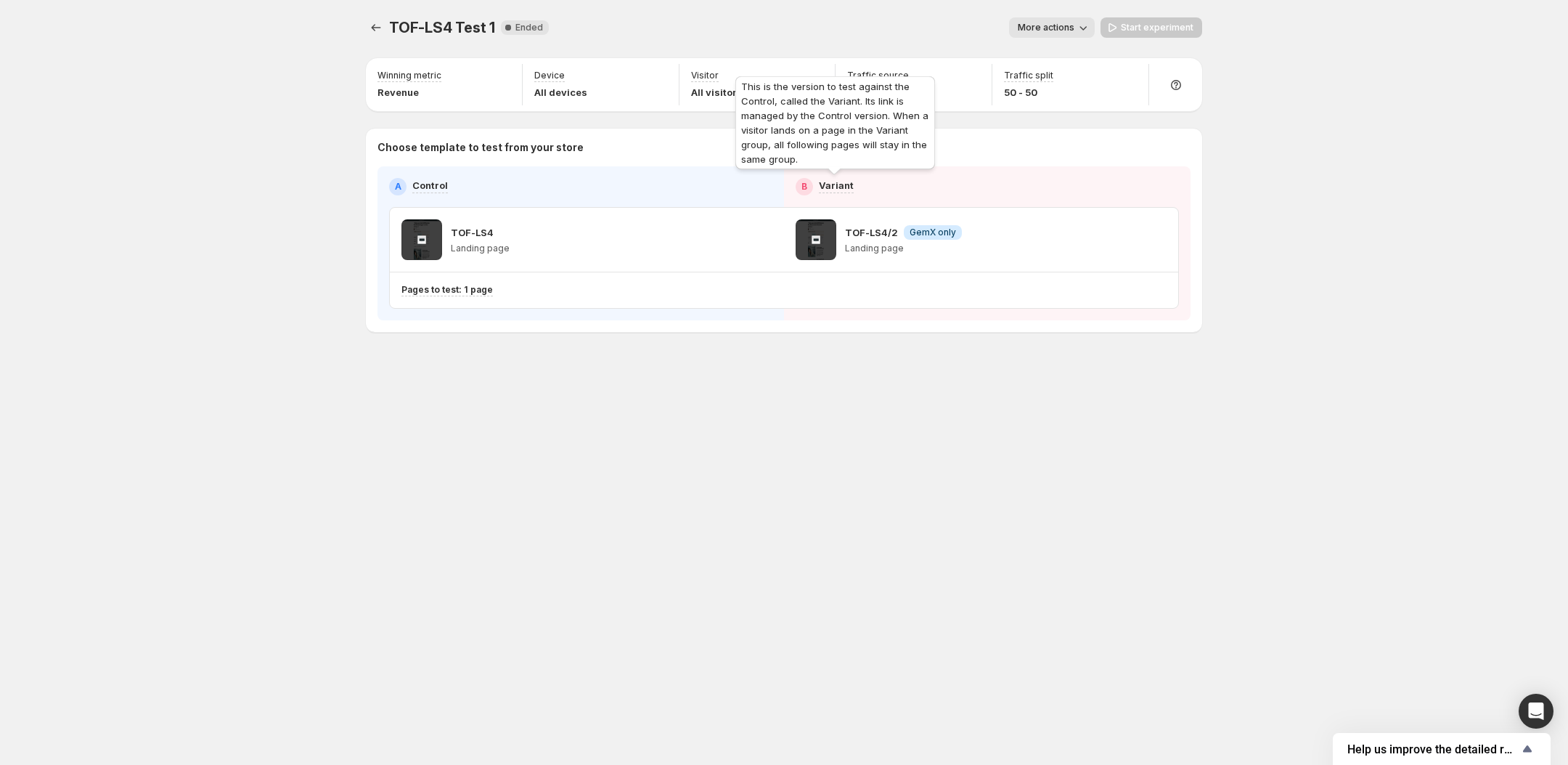
click at [834, 183] on p "Variant" at bounding box center [836, 185] width 34 height 15
click at [1048, 26] on span "More actions" at bounding box center [1046, 27] width 57 height 11
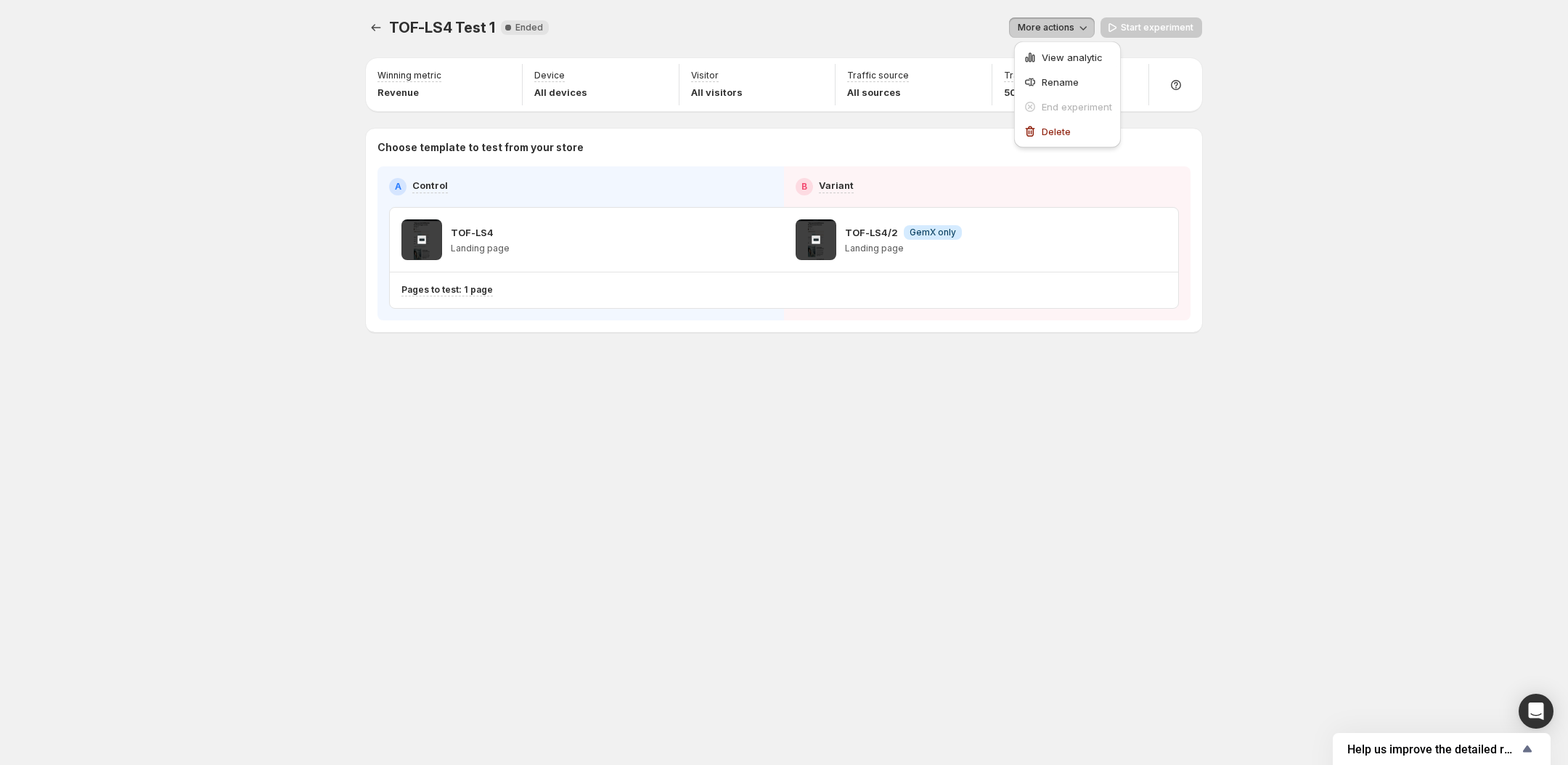
click at [1048, 26] on span "More actions" at bounding box center [1046, 27] width 57 height 11
drag, startPoint x: 285, startPoint y: 195, endPoint x: 302, endPoint y: 197, distance: 17.1
click at [287, 194] on div "TOF-LS4 Test 1. This page is ready TOF-LS4 Test 1 New Complete Ended More actio…" at bounding box center [784, 382] width 1568 height 765
click at [373, 27] on icon "Experiments" at bounding box center [376, 28] width 9 height 7
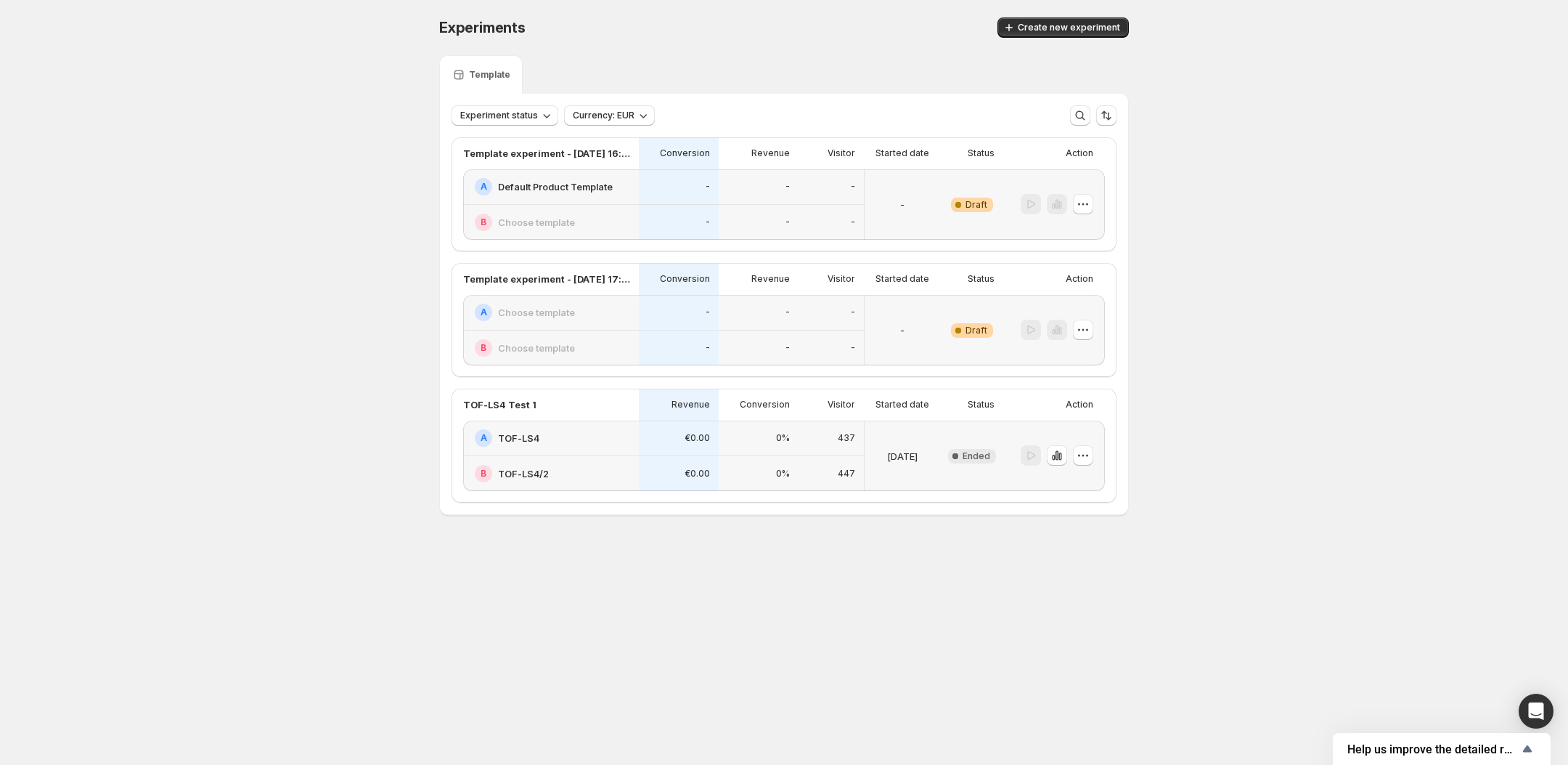
click at [239, 289] on div "Experiments. This page is ready Experiments Create new experiment Template Expe…" at bounding box center [784, 296] width 1568 height 594
click at [1411, 255] on div "Experiments. This page is ready Experiments Create new experiment Template Expe…" at bounding box center [784, 296] width 1568 height 594
drag, startPoint x: 1087, startPoint y: 486, endPoint x: 1109, endPoint y: 490, distance: 22.4
click at [1088, 463] on icon "button" at bounding box center [1083, 455] width 15 height 15
click at [1093, 517] on span "Edit" at bounding box center [1094, 513] width 71 height 15
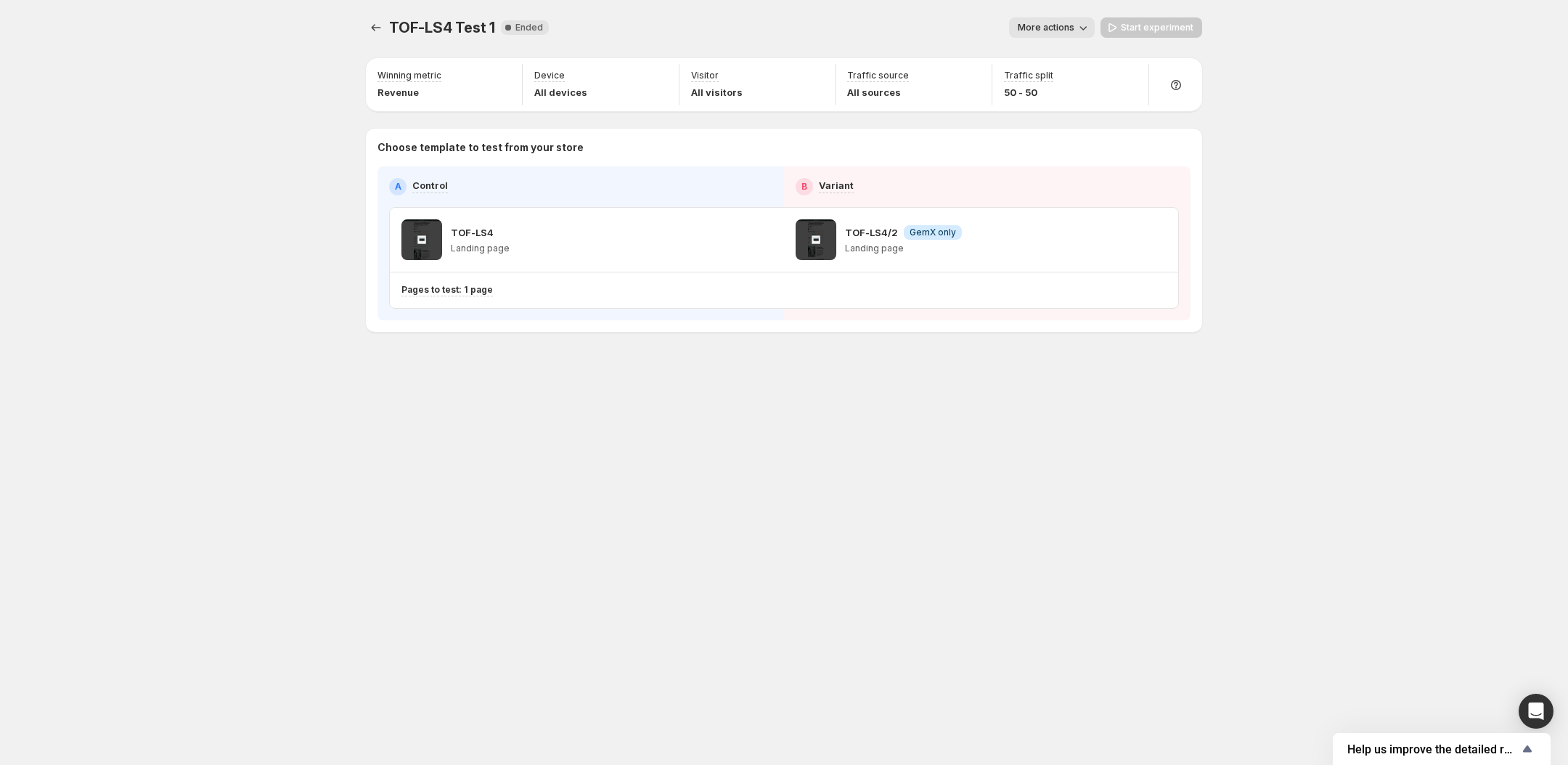
click at [1074, 26] on span "More actions" at bounding box center [1046, 27] width 57 height 11
click at [1069, 26] on span "More actions" at bounding box center [1046, 27] width 57 height 11
click at [1066, 26] on span "More actions" at bounding box center [1046, 27] width 57 height 11
click at [1060, 53] on span "View analytic" at bounding box center [1072, 57] width 61 height 11
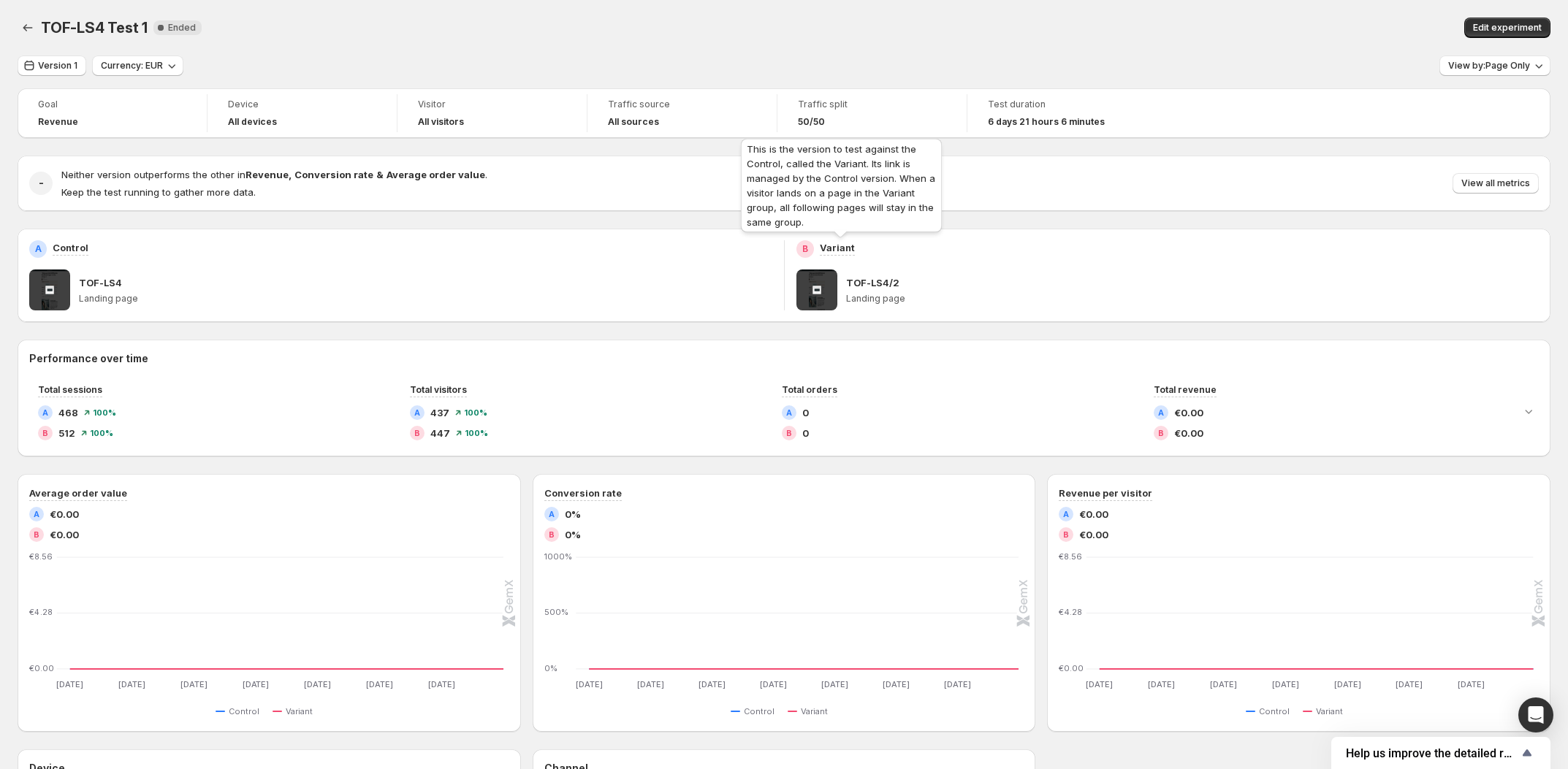
click at [838, 244] on p "Variant" at bounding box center [837, 247] width 35 height 15
click at [896, 304] on p "Landing page" at bounding box center [1192, 298] width 693 height 11
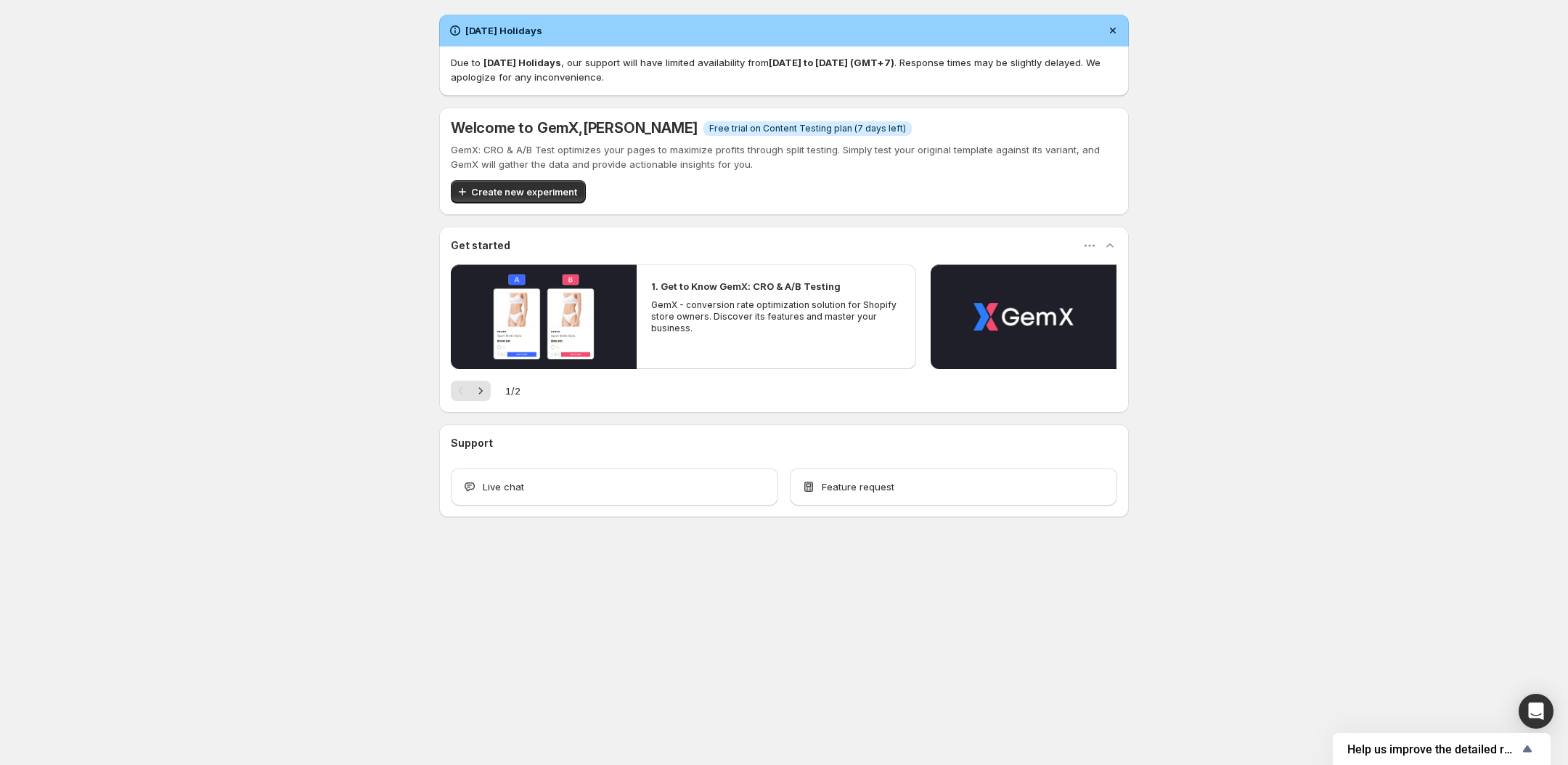
click at [294, 84] on div "Independence Day Holidays Due to Independence Day Holidays , our support will h…" at bounding box center [784, 297] width 1568 height 595
drag, startPoint x: 374, startPoint y: 181, endPoint x: 391, endPoint y: 177, distance: 17.5
click at [374, 180] on div "Independence Day Holidays Due to Independence Day Holidays , our support will h…" at bounding box center [784, 297] width 1568 height 595
click at [203, 57] on div "Independence Day Holidays Due to Independence Day Holidays , our support will h…" at bounding box center [784, 297] width 1568 height 595
